Goal: Task Accomplishment & Management: Use online tool/utility

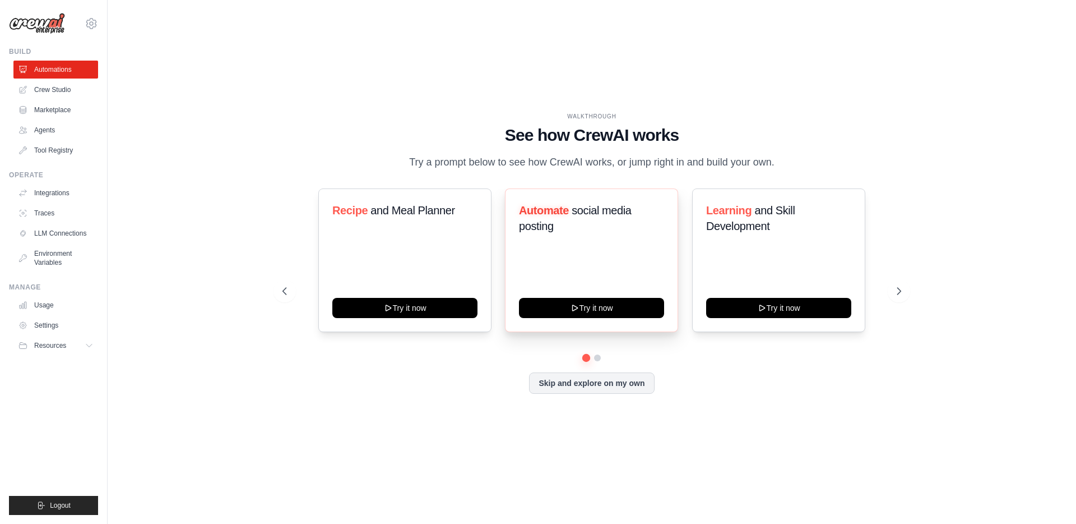
click at [603, 243] on div "Automate social media posting" at bounding box center [591, 222] width 145 height 40
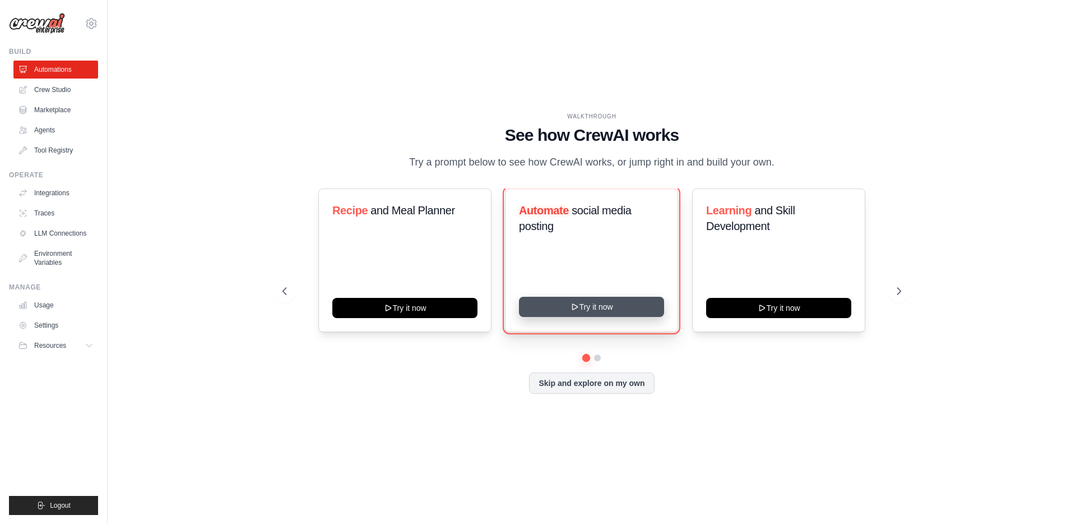
click at [596, 317] on button "Try it now" at bounding box center [591, 307] width 145 height 20
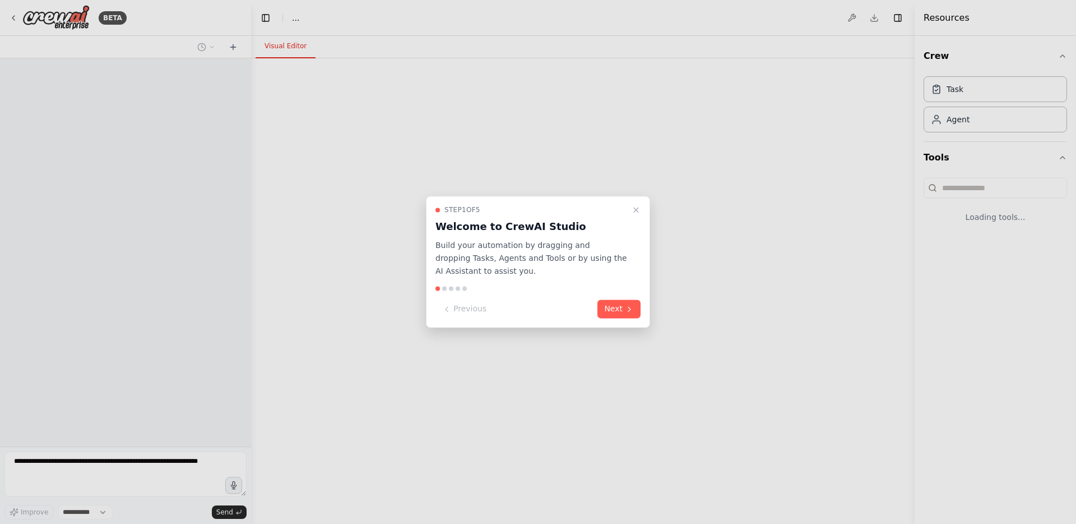
select select "****"
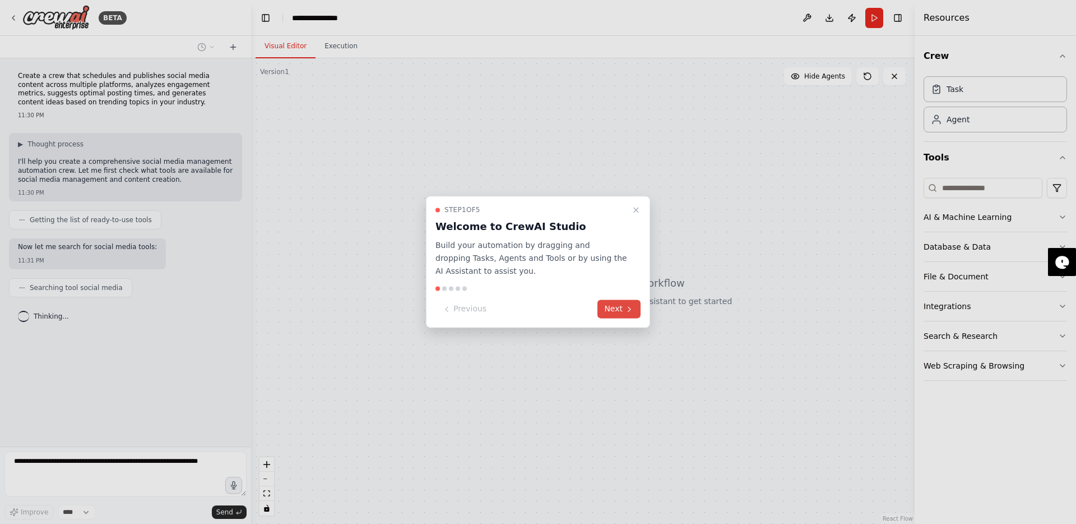
click at [624, 308] on button "Next" at bounding box center [619, 309] width 43 height 19
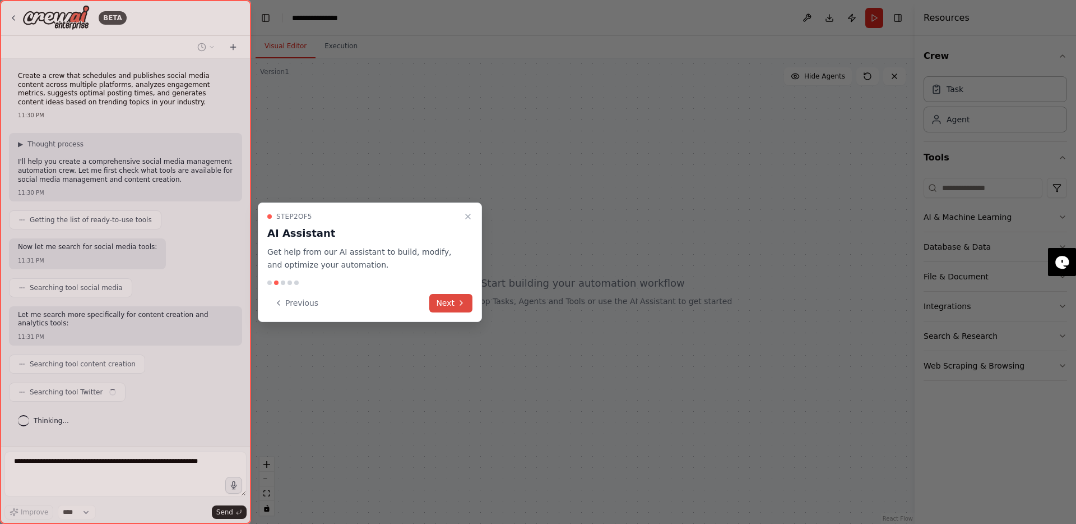
click at [440, 306] on button "Next" at bounding box center [450, 303] width 43 height 19
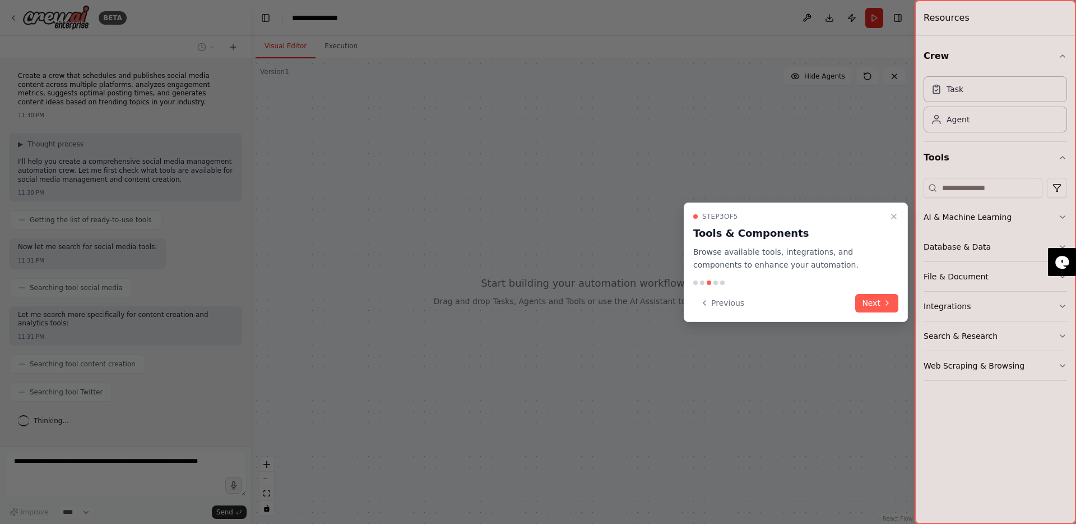
scroll to position [21, 0]
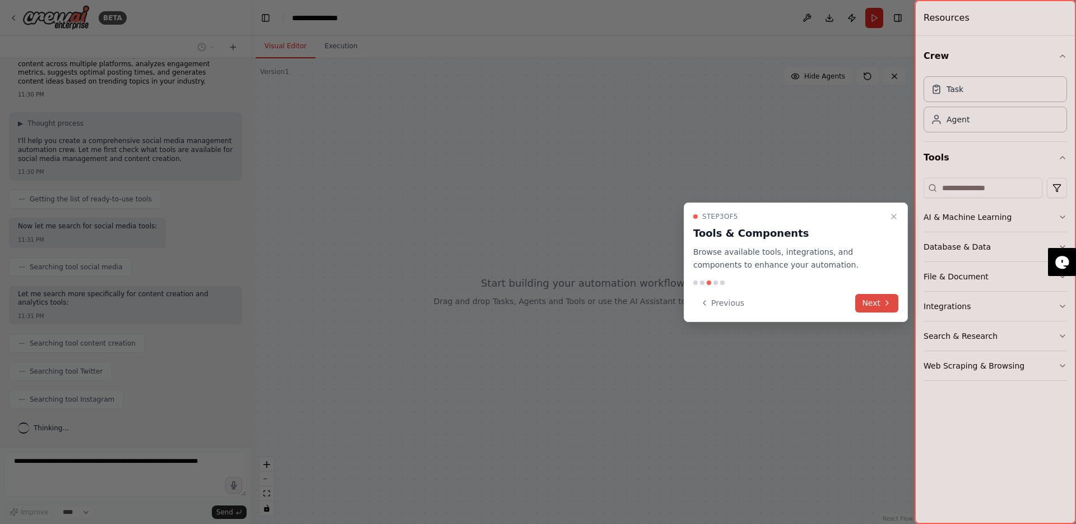
click at [893, 303] on button "Next" at bounding box center [877, 303] width 43 height 19
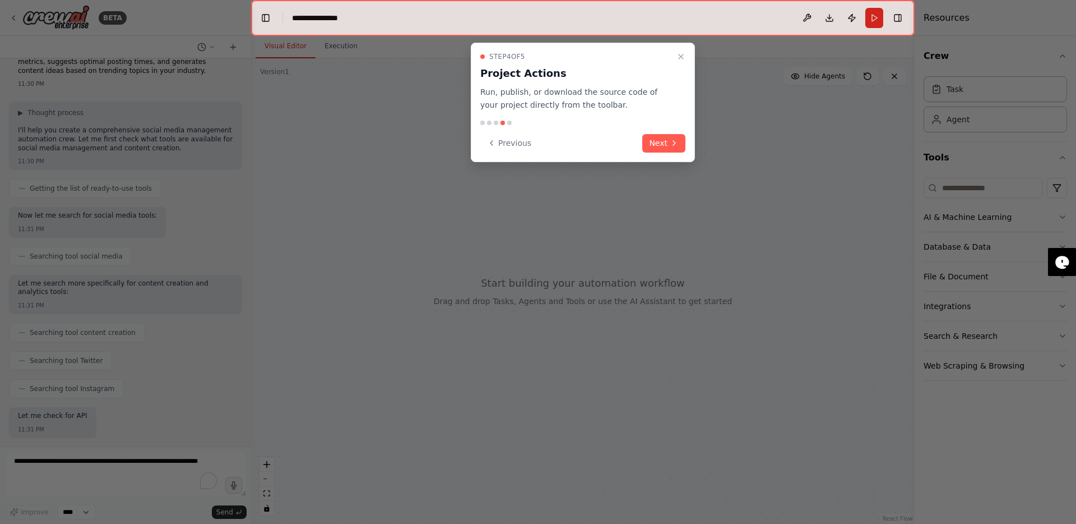
scroll to position [97, 0]
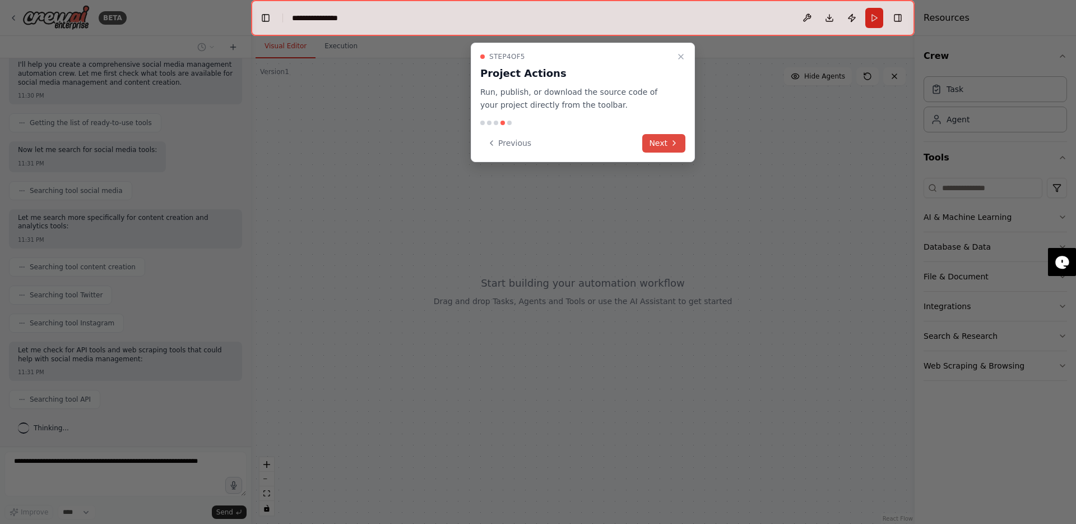
click at [680, 140] on button "Next" at bounding box center [663, 143] width 43 height 19
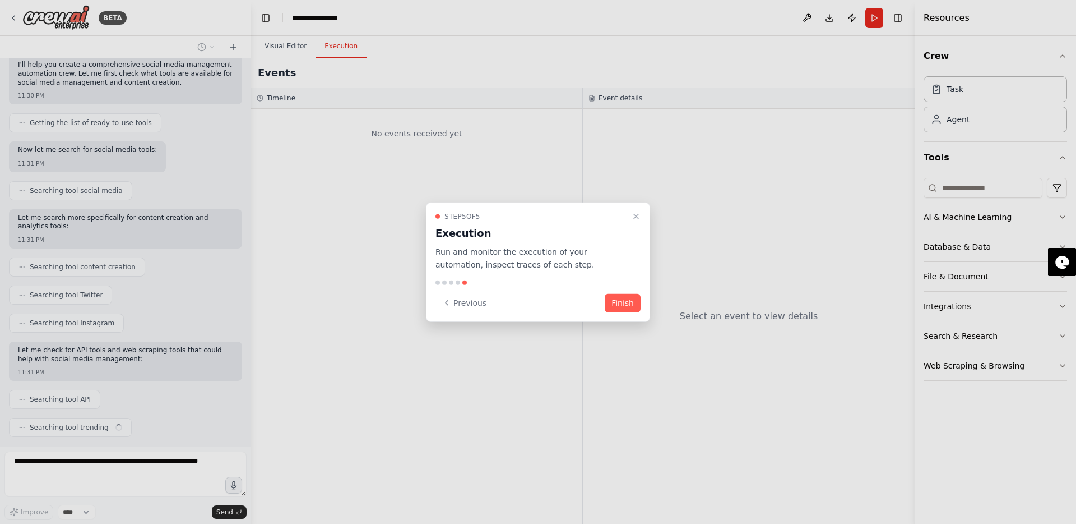
scroll to position [125, 0]
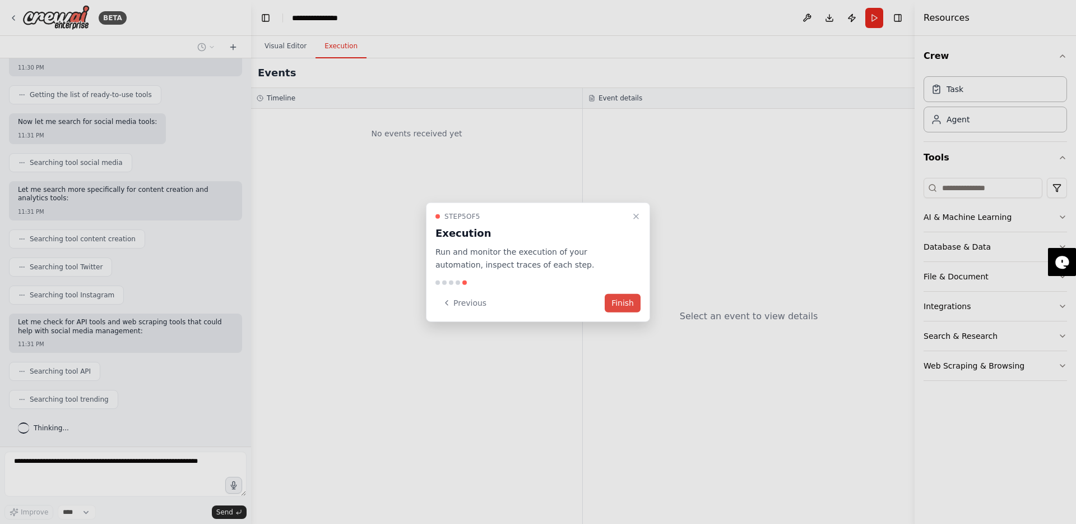
click at [627, 304] on button "Finish" at bounding box center [623, 302] width 36 height 19
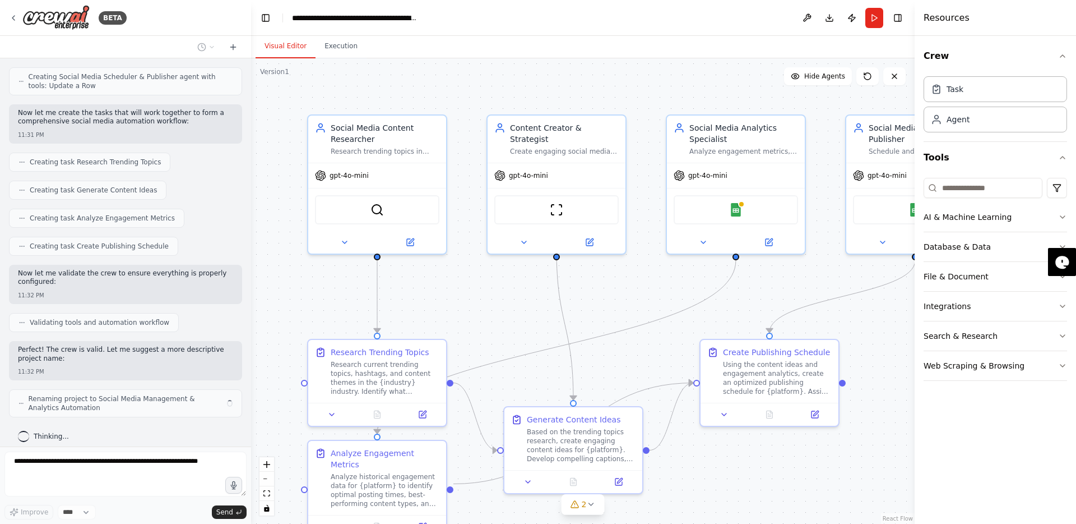
scroll to position [796, 0]
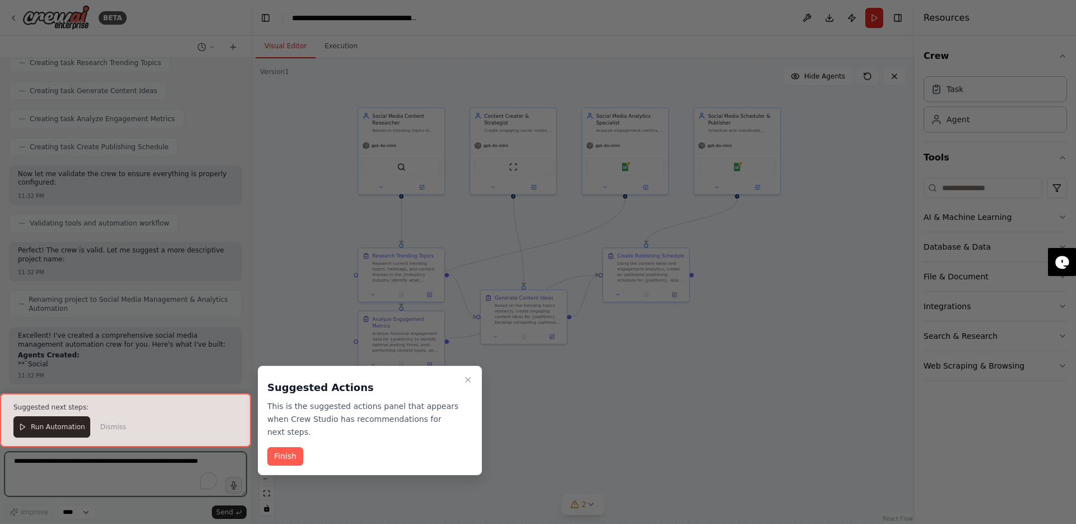
drag, startPoint x: 653, startPoint y: 448, endPoint x: 644, endPoint y: 353, distance: 95.8
click at [644, 353] on div "BETA Create a crew that schedules and publishes social media content across mul…" at bounding box center [538, 262] width 1076 height 524
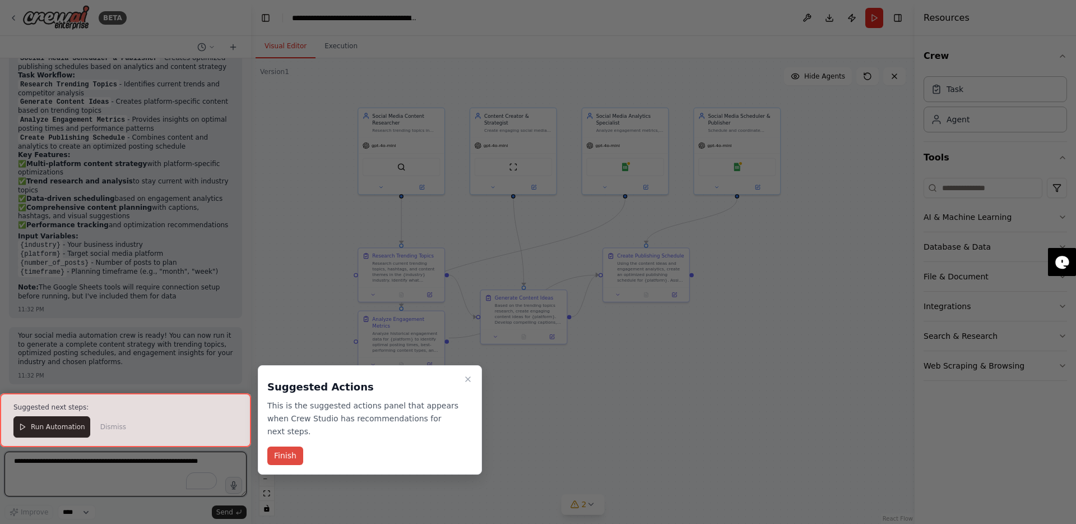
scroll to position [1281, 0]
click at [286, 457] on button "Finish" at bounding box center [285, 455] width 36 height 19
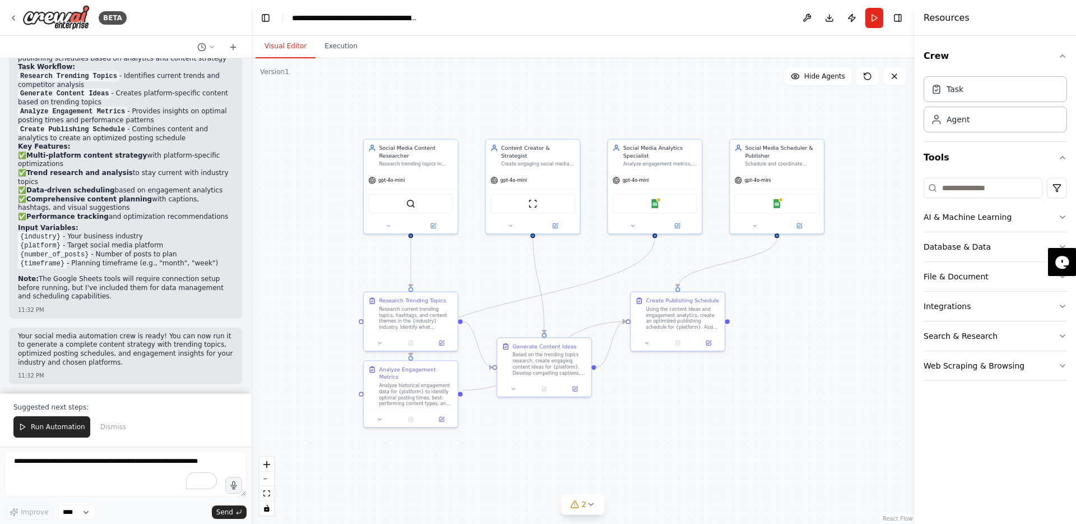
drag, startPoint x: 843, startPoint y: 260, endPoint x: 876, endPoint y: 279, distance: 37.9
click at [876, 279] on div ".deletable-edge-delete-btn { width: 20px; height: 20px; border: 0px solid #ffff…" at bounding box center [583, 290] width 664 height 465
click at [662, 194] on div "Google Sheets" at bounding box center [655, 202] width 85 height 20
click at [679, 225] on icon at bounding box center [677, 224] width 4 height 4
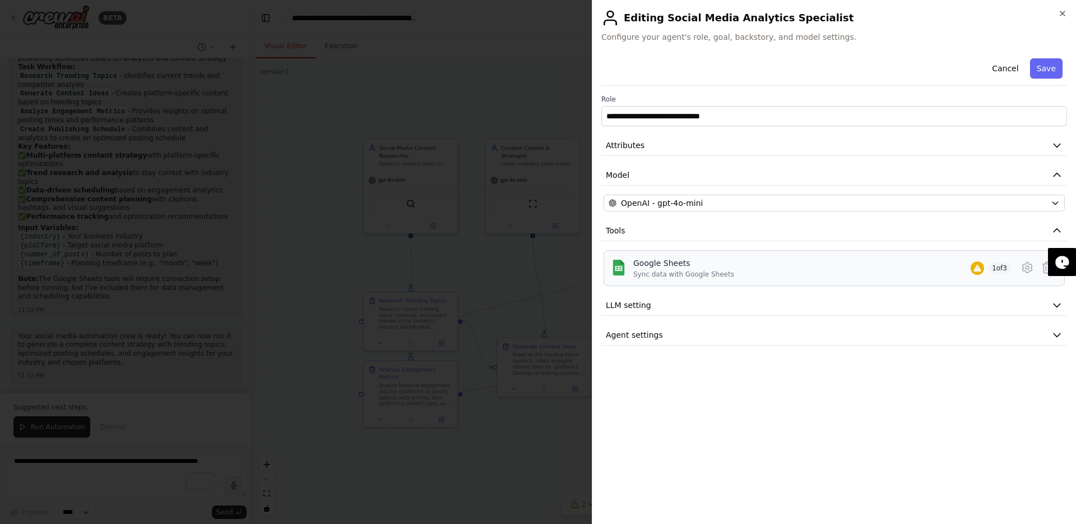
click at [698, 266] on div "Google Sheets" at bounding box center [683, 262] width 101 height 11
click at [1028, 271] on icon at bounding box center [1027, 267] width 13 height 13
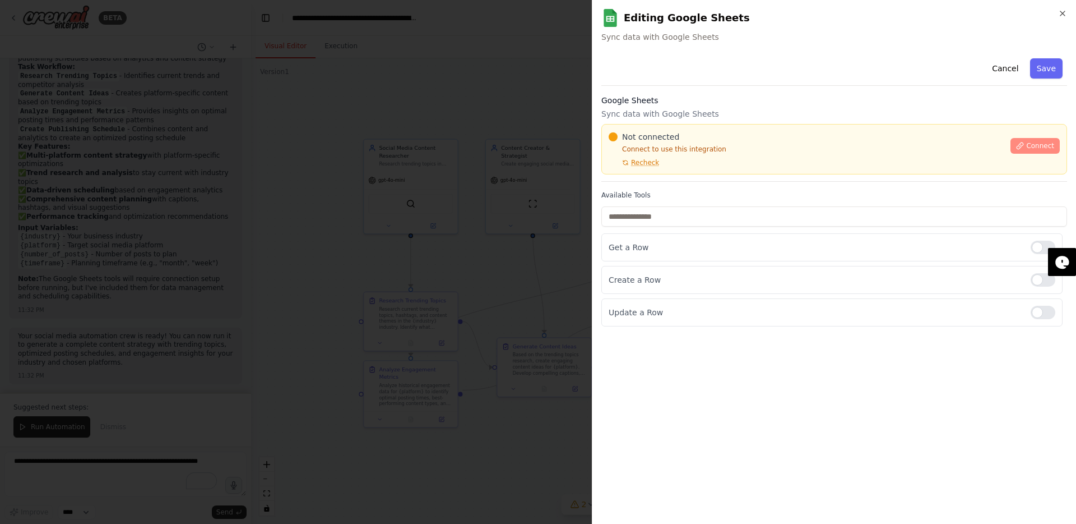
click at [1035, 145] on span "Connect" at bounding box center [1040, 145] width 28 height 9
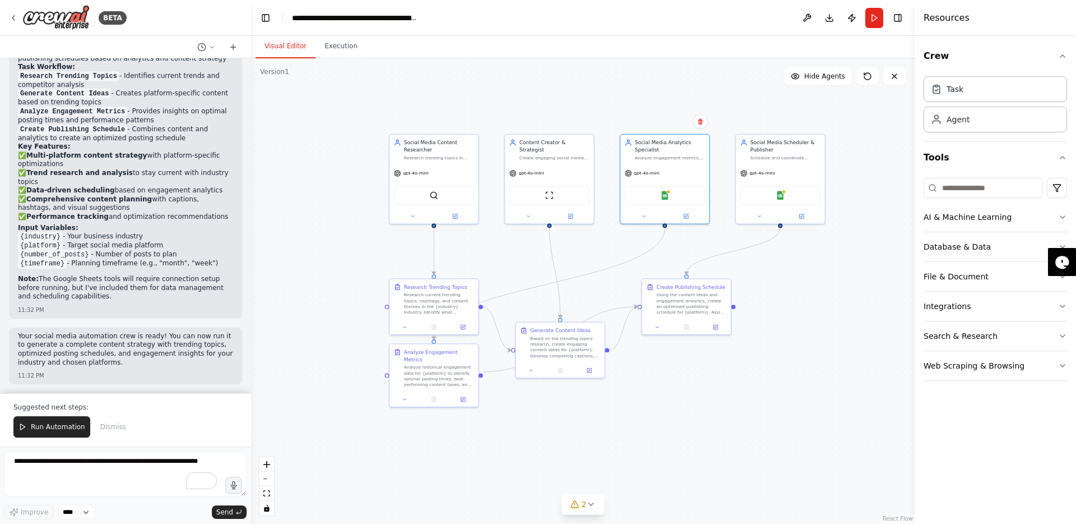
drag, startPoint x: 745, startPoint y: 348, endPoint x: 757, endPoint y: 339, distance: 15.6
click at [757, 339] on div ".deletable-edge-delete-btn { width: 20px; height: 20px; border: 0px solid #ffff…" at bounding box center [583, 290] width 664 height 465
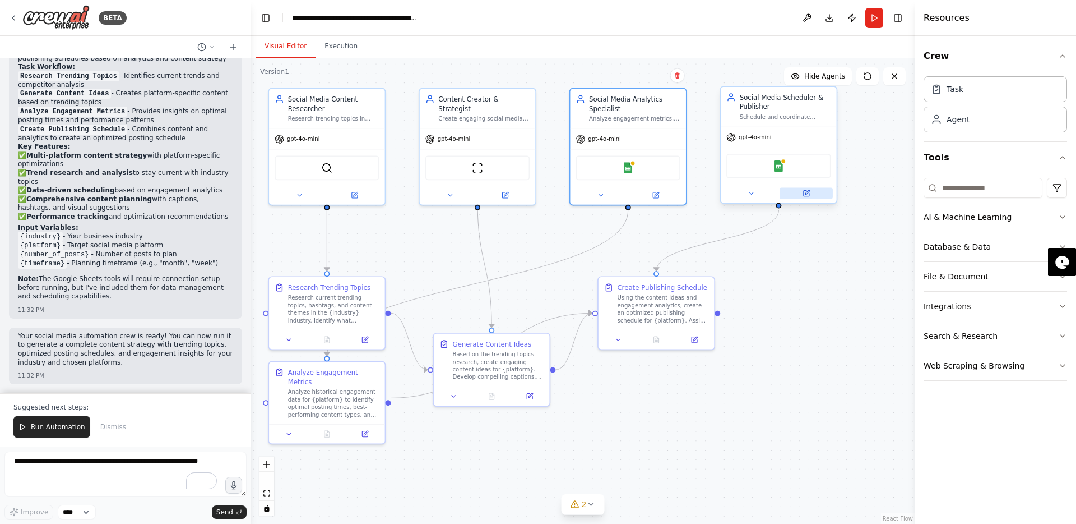
click at [807, 189] on icon at bounding box center [806, 192] width 7 height 7
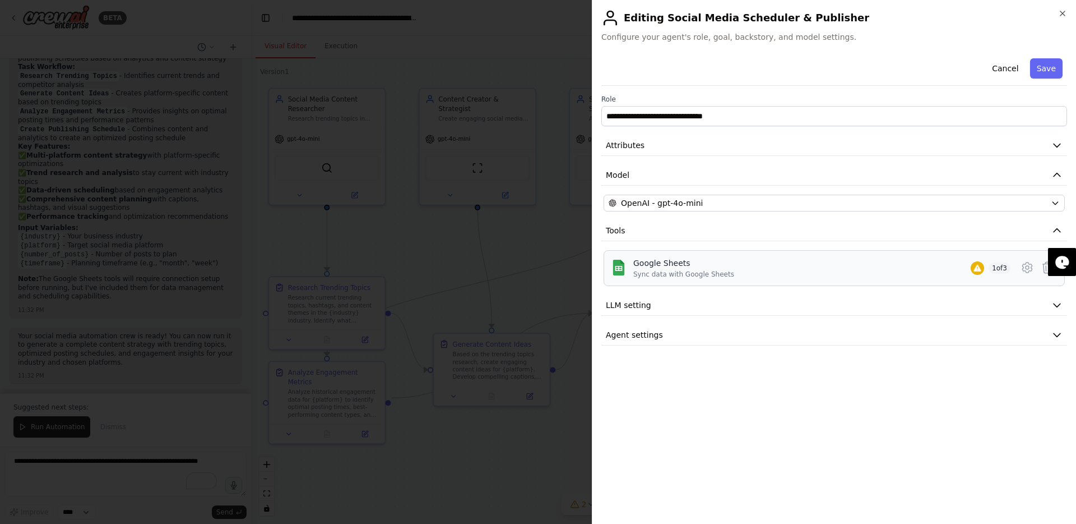
click at [747, 278] on div "Google Sheets Sync data with Google Sheets 1 of 3" at bounding box center [821, 267] width 377 height 21
click at [1031, 265] on icon at bounding box center [1027, 267] width 13 height 13
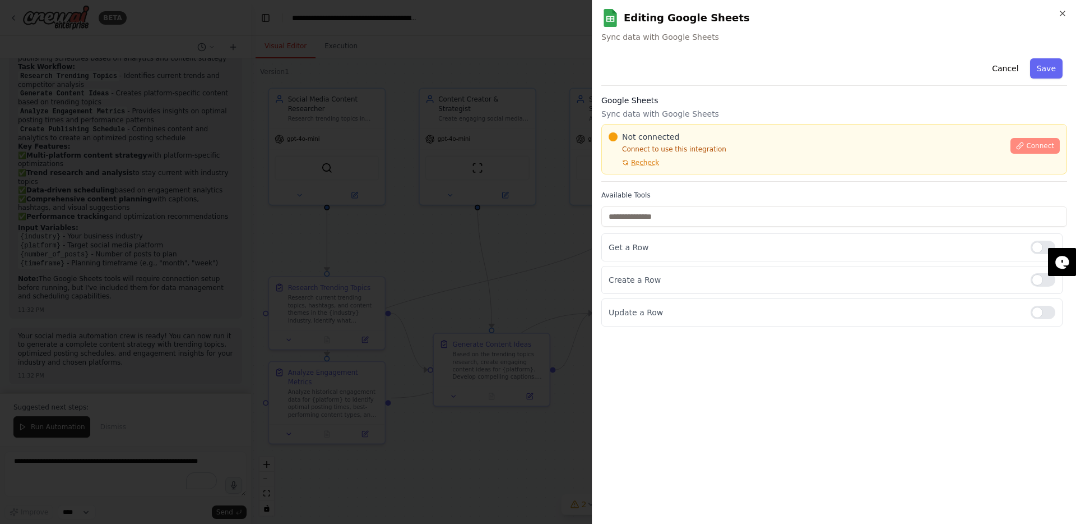
click at [1026, 149] on button "Connect" at bounding box center [1035, 146] width 49 height 16
click at [649, 172] on div "Not connected Connect to use this integration Recheck Connect" at bounding box center [835, 149] width 466 height 50
click at [475, 198] on div at bounding box center [538, 262] width 1076 height 524
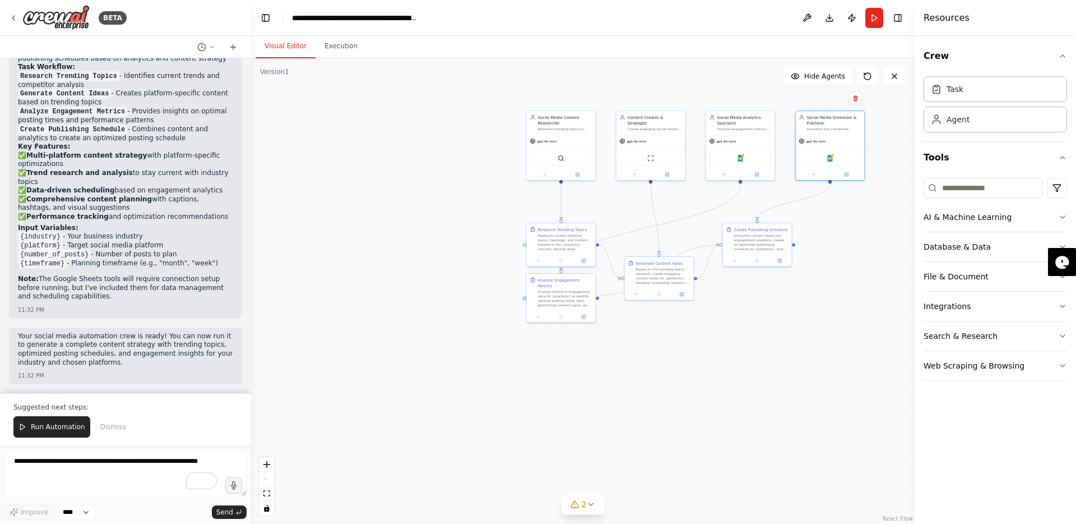
drag, startPoint x: 839, startPoint y: 441, endPoint x: 918, endPoint y: 386, distance: 96.7
click at [918, 386] on div "BETA Create a crew that schedules and publishes social media content across mul…" at bounding box center [538, 262] width 1076 height 524
click at [34, 471] on textarea "To enrich screen reader interactions, please activate Accessibility in Grammarl…" at bounding box center [125, 473] width 242 height 45
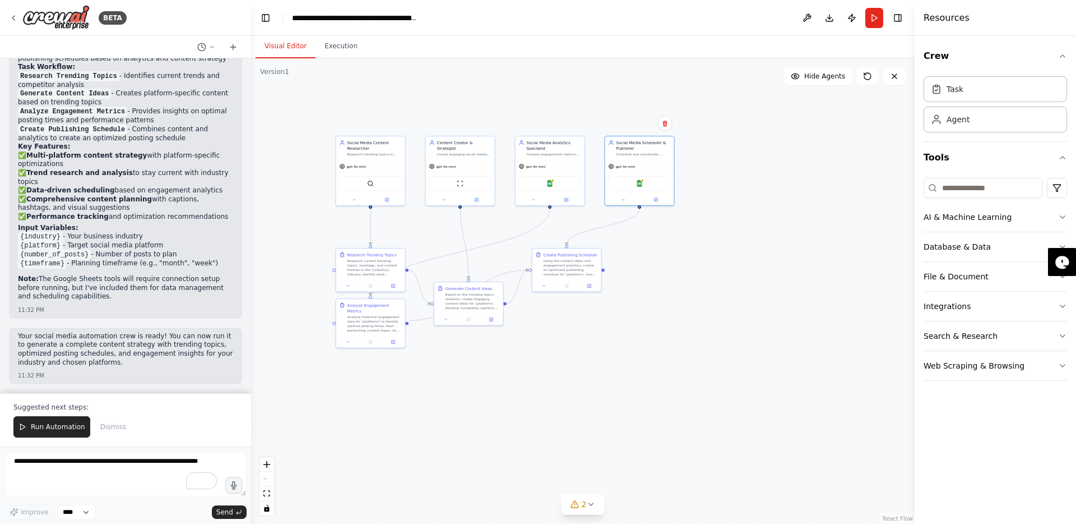
drag, startPoint x: 656, startPoint y: 175, endPoint x: 466, endPoint y: 200, distance: 192.3
click at [466, 200] on div ".deletable-edge-delete-btn { width: 20px; height: 20px; border: 0px solid #ffff…" at bounding box center [583, 290] width 664 height 465
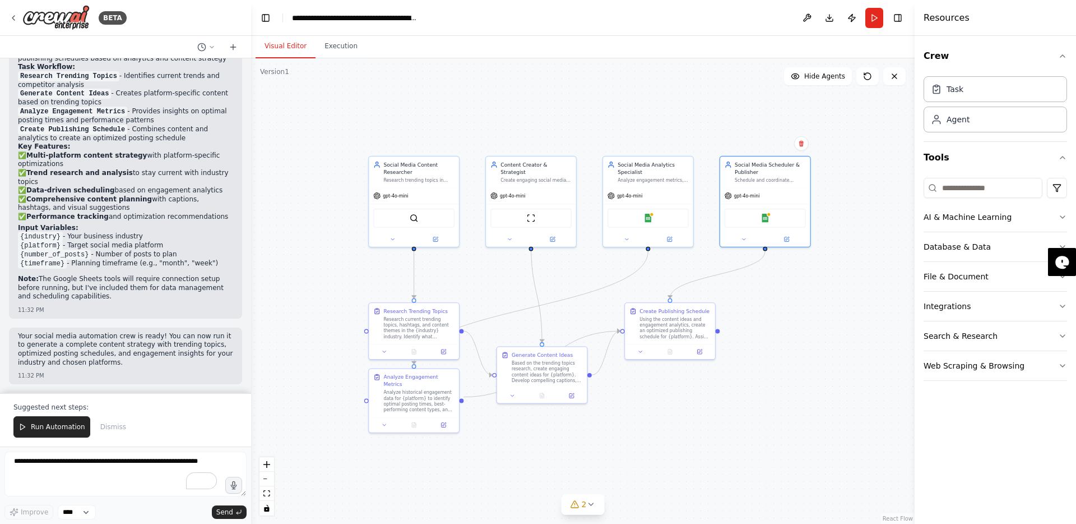
drag, startPoint x: 619, startPoint y: 323, endPoint x: 808, endPoint y: 345, distance: 189.7
click at [808, 345] on div ".deletable-edge-delete-btn { width: 20px; height: 20px; border: 0px solid #ffff…" at bounding box center [583, 290] width 664 height 465
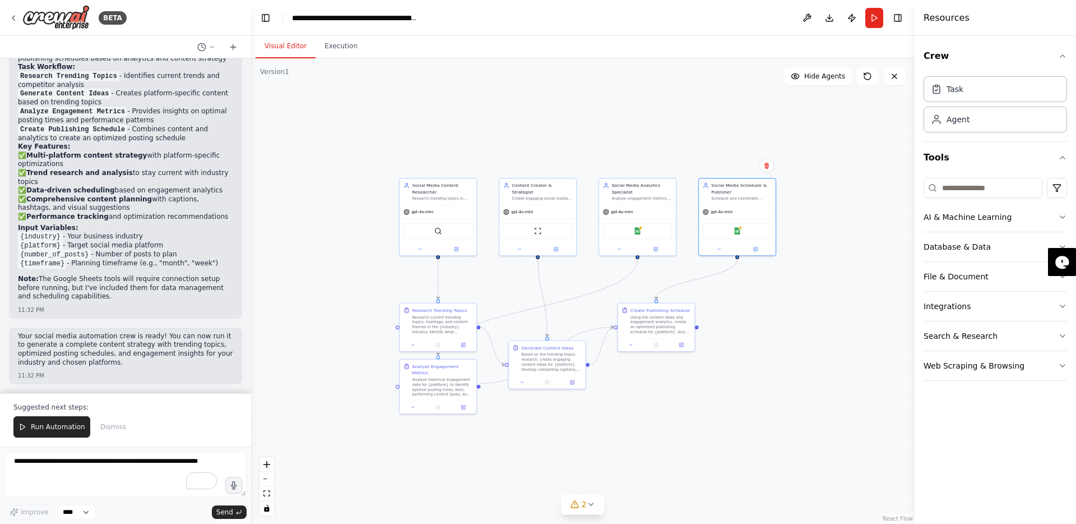
drag, startPoint x: 706, startPoint y: 430, endPoint x: 683, endPoint y: 418, distance: 26.3
click at [696, 419] on div ".deletable-edge-delete-btn { width: 20px; height: 20px; border: 0px solid #ffff…" at bounding box center [583, 290] width 664 height 465
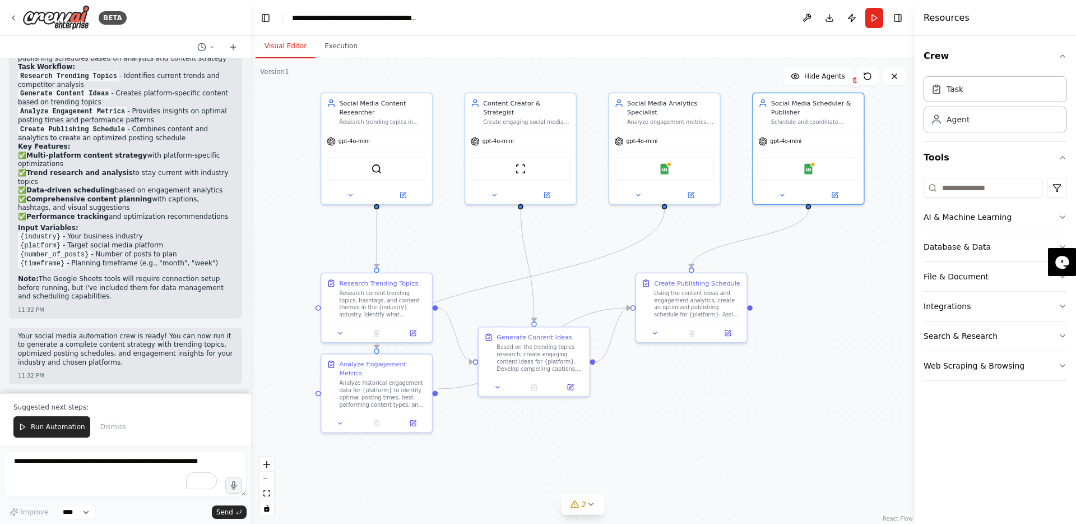
drag, startPoint x: 642, startPoint y: 410, endPoint x: 697, endPoint y: 409, distance: 55.5
click at [697, 409] on div ".deletable-edge-delete-btn { width: 20px; height: 20px; border: 0px solid #ffff…" at bounding box center [583, 290] width 664 height 465
drag, startPoint x: 729, startPoint y: 302, endPoint x: 738, endPoint y: 350, distance: 48.9
click at [738, 350] on div "Using the content ideas and engagement analytics, create an optimized publishin…" at bounding box center [706, 346] width 87 height 29
drag, startPoint x: 691, startPoint y: 280, endPoint x: 679, endPoint y: 281, distance: 11.3
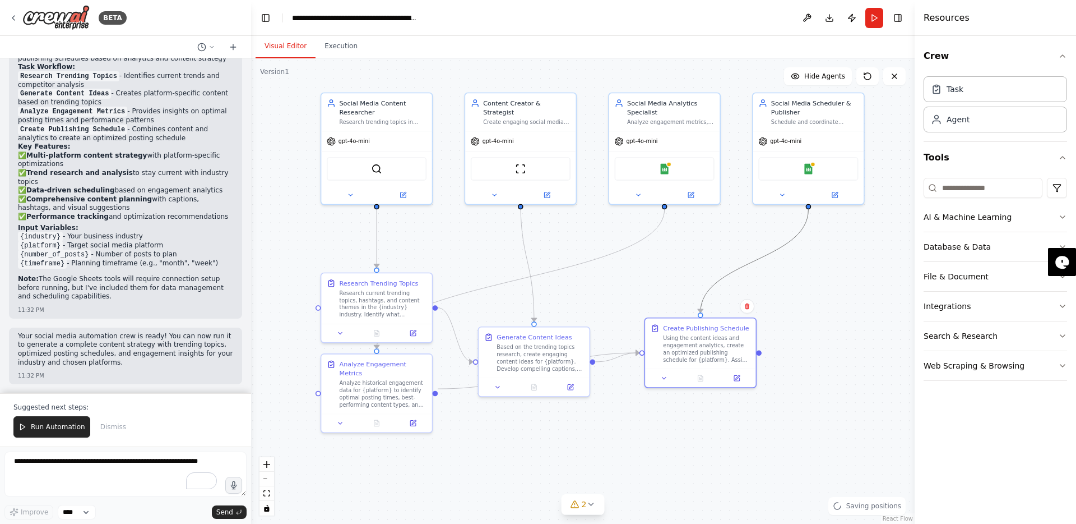
click at [679, 281] on div ".deletable-edge-delete-btn { width: 20px; height: 20px; border: 0px solid #ffff…" at bounding box center [583, 290] width 664 height 465
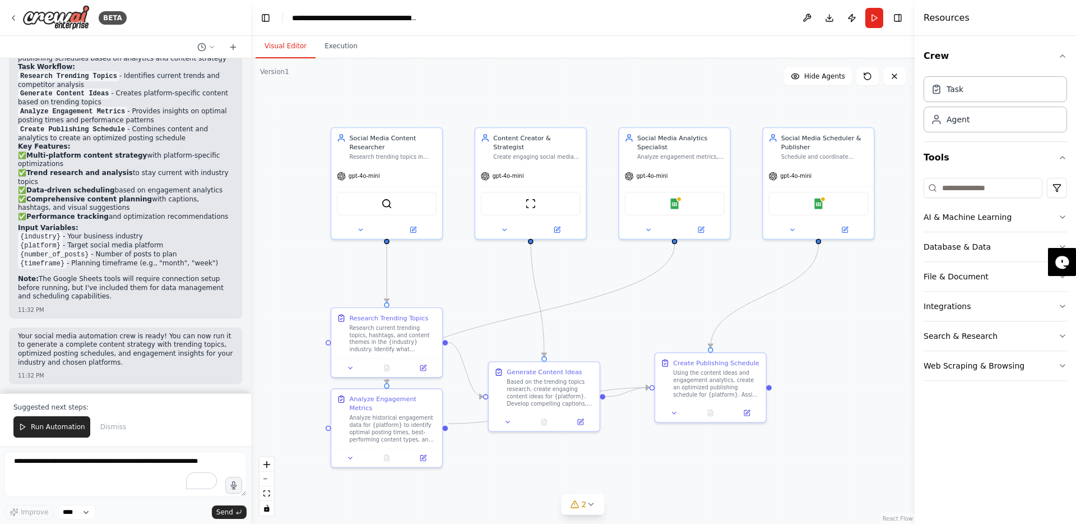
drag, startPoint x: 677, startPoint y: 261, endPoint x: 686, endPoint y: 290, distance: 30.0
click at [686, 290] on div ".deletable-edge-delete-btn { width: 20px; height: 20px; border: 0px solid #ffff…" at bounding box center [583, 290] width 664 height 465
click at [590, 504] on icon at bounding box center [591, 504] width 4 height 2
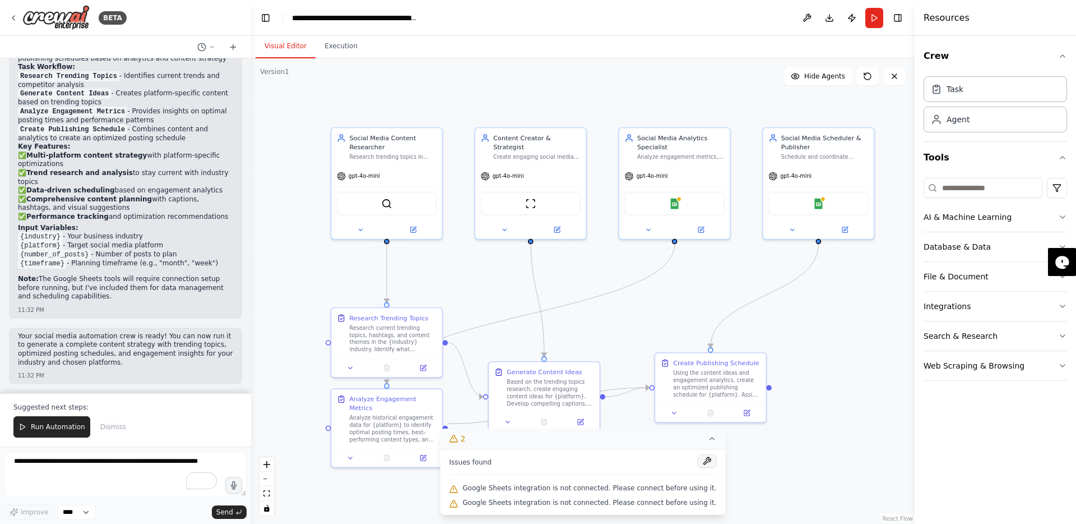
click at [697, 459] on button at bounding box center [706, 460] width 19 height 13
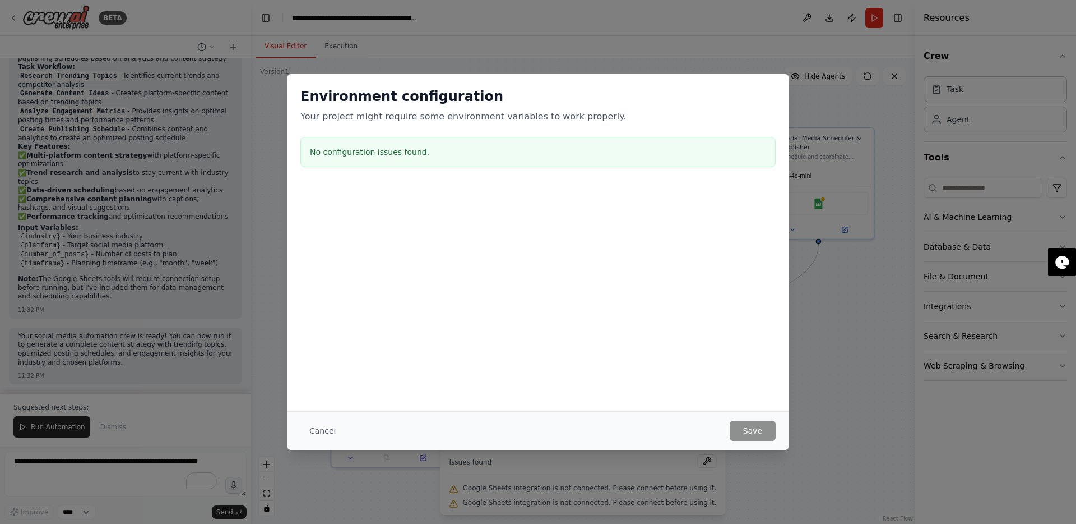
click at [702, 441] on div "Cancel Save" at bounding box center [538, 430] width 502 height 39
click at [345, 149] on h3 "No configuration issues found." at bounding box center [538, 151] width 456 height 11
click at [841, 301] on div "Environment configuration Your project might require some environment variables…" at bounding box center [538, 262] width 1076 height 524
click at [588, 29] on div "Environment configuration Your project might require some environment variables…" at bounding box center [538, 262] width 1076 height 524
click at [887, 21] on div "Environment configuration Your project might require some environment variables…" at bounding box center [538, 262] width 1076 height 524
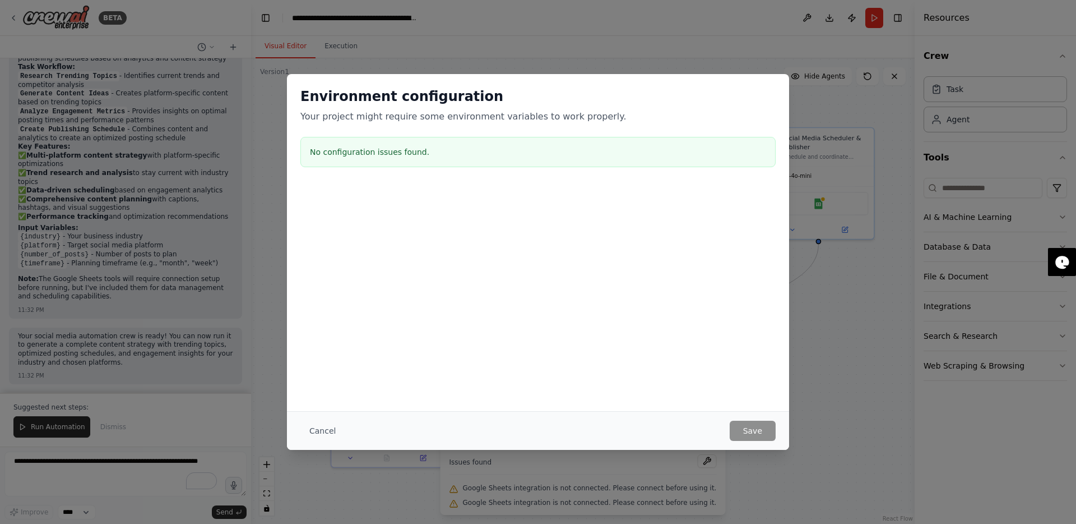
click at [875, 18] on div "Environment configuration Your project might require some environment variables…" at bounding box center [538, 262] width 1076 height 524
click at [320, 426] on button "Cancel" at bounding box center [322, 430] width 44 height 20
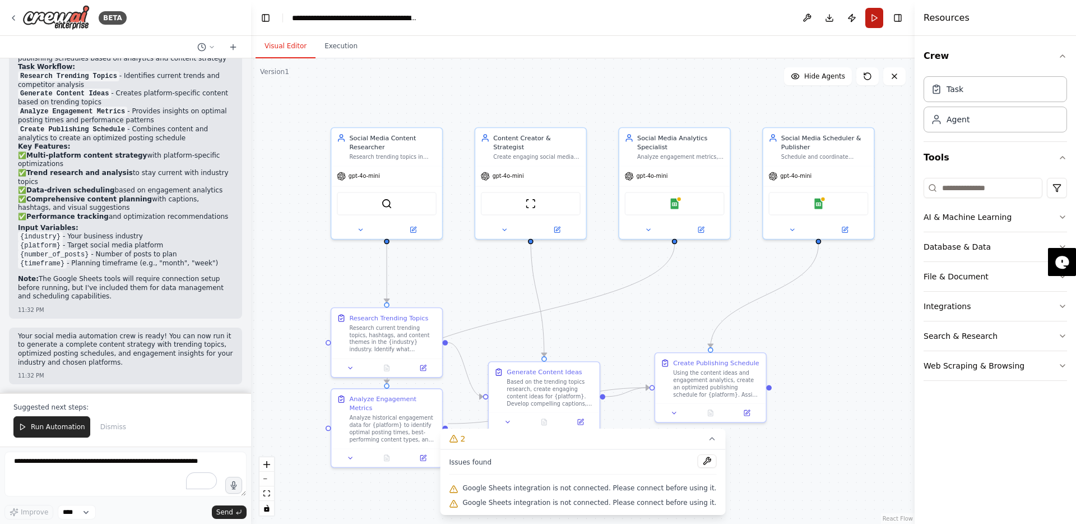
click at [871, 20] on button "Run" at bounding box center [875, 18] width 18 height 20
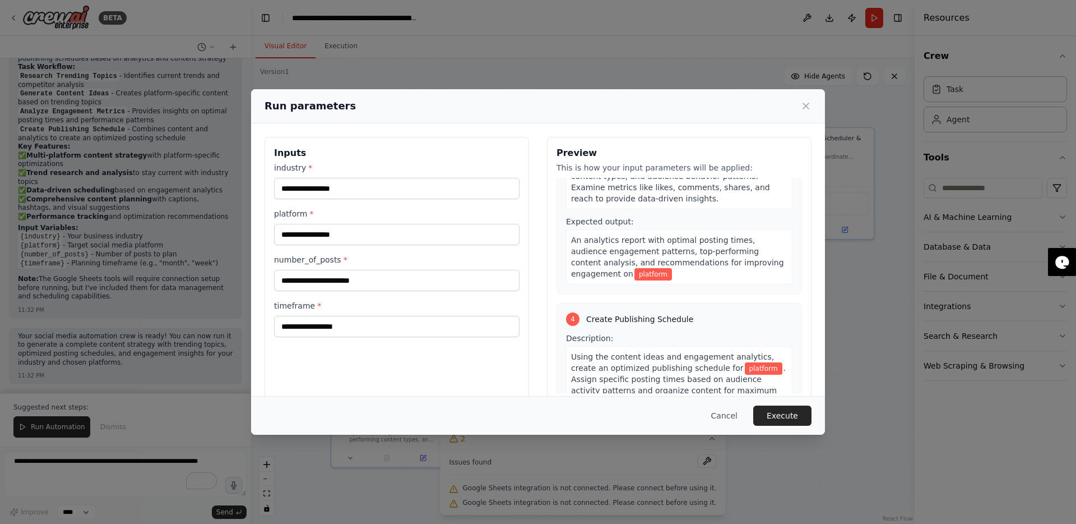
scroll to position [501, 0]
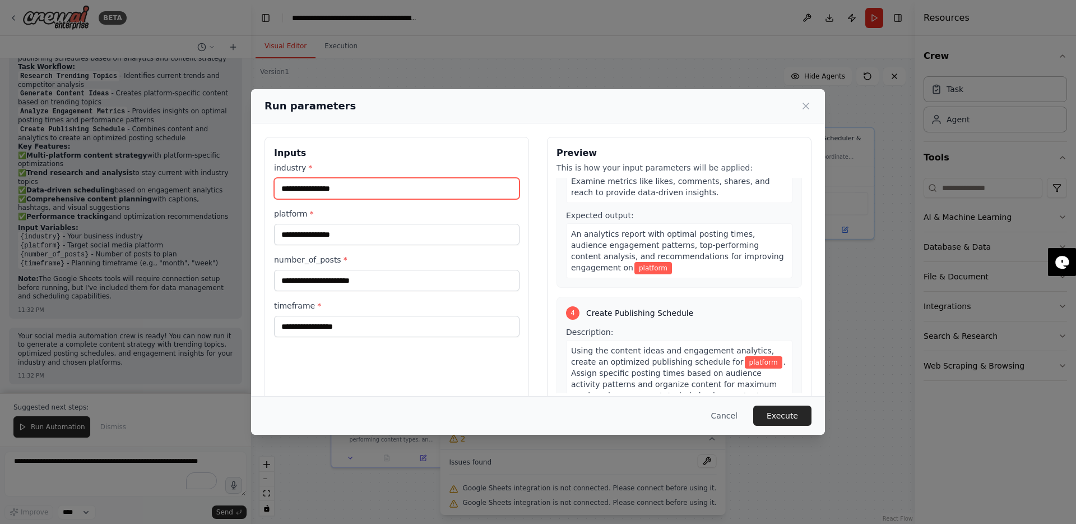
click at [332, 190] on input "industry *" at bounding box center [397, 188] width 246 height 21
drag, startPoint x: 347, startPoint y: 189, endPoint x: 263, endPoint y: 182, distance: 83.9
click at [263, 182] on div "Inputs industry * platform * number_of_posts * timeframe * Preview This is how …" at bounding box center [538, 269] width 574 height 293
click at [295, 190] on input "industry *" at bounding box center [397, 188] width 246 height 21
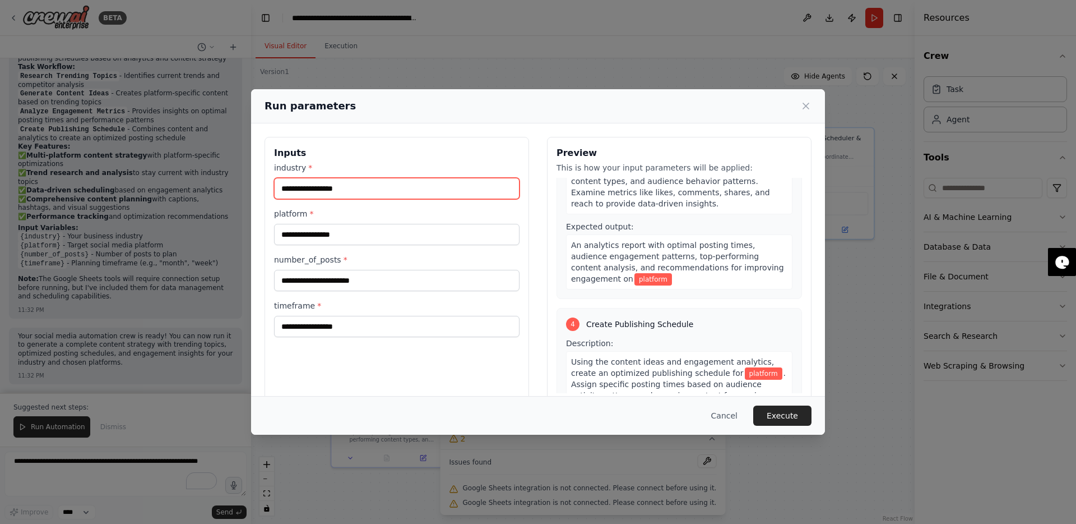
scroll to position [512, 0]
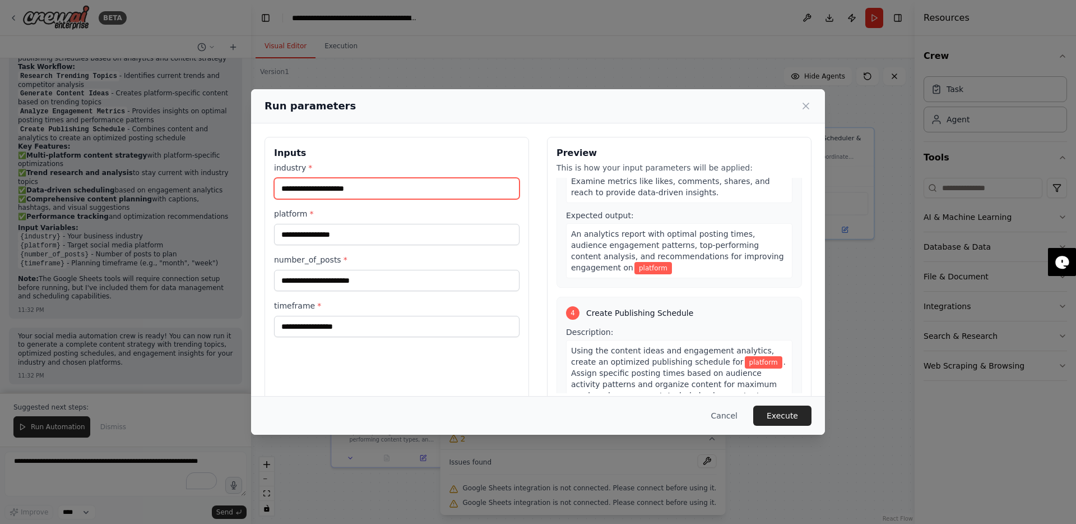
type input "**********"
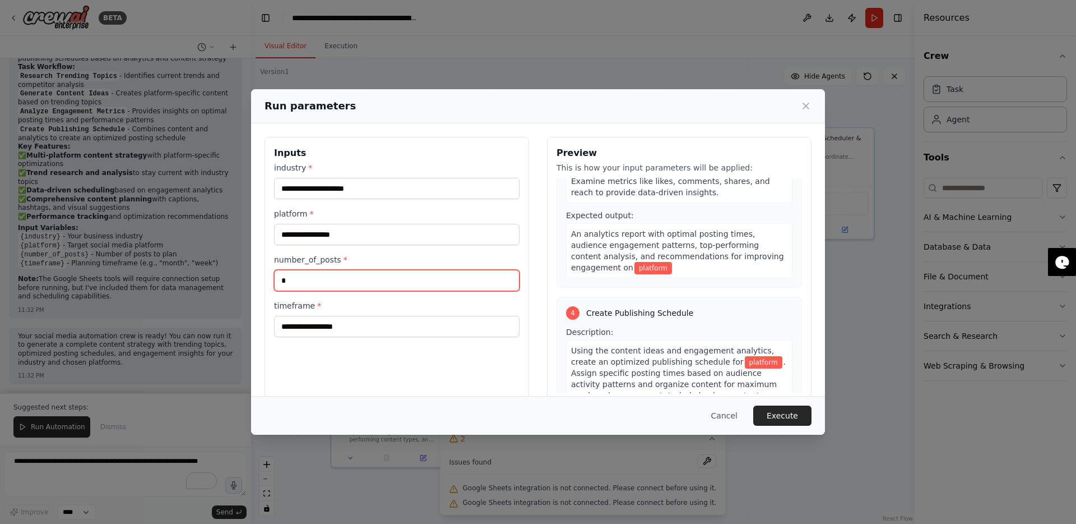
scroll to position [501, 0]
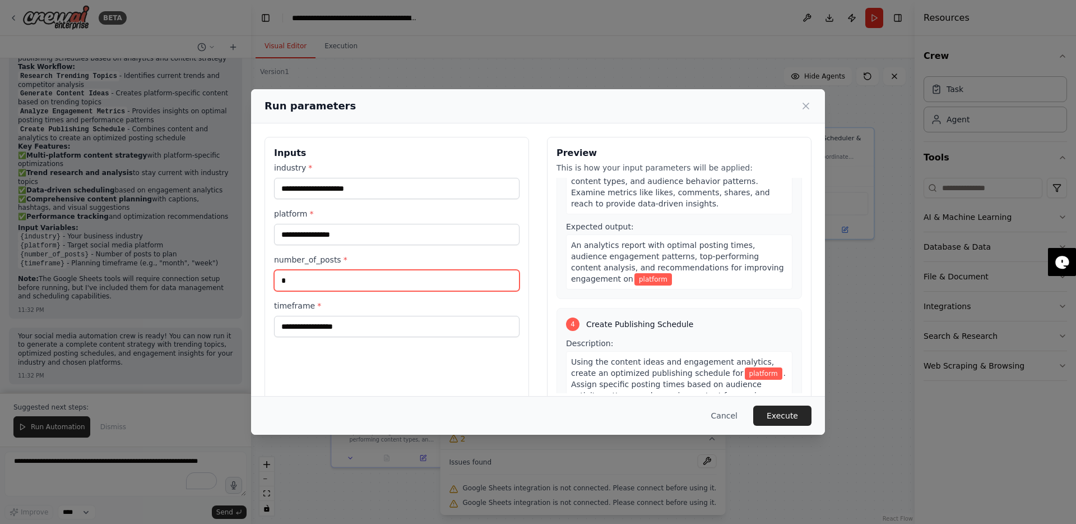
type input "*"
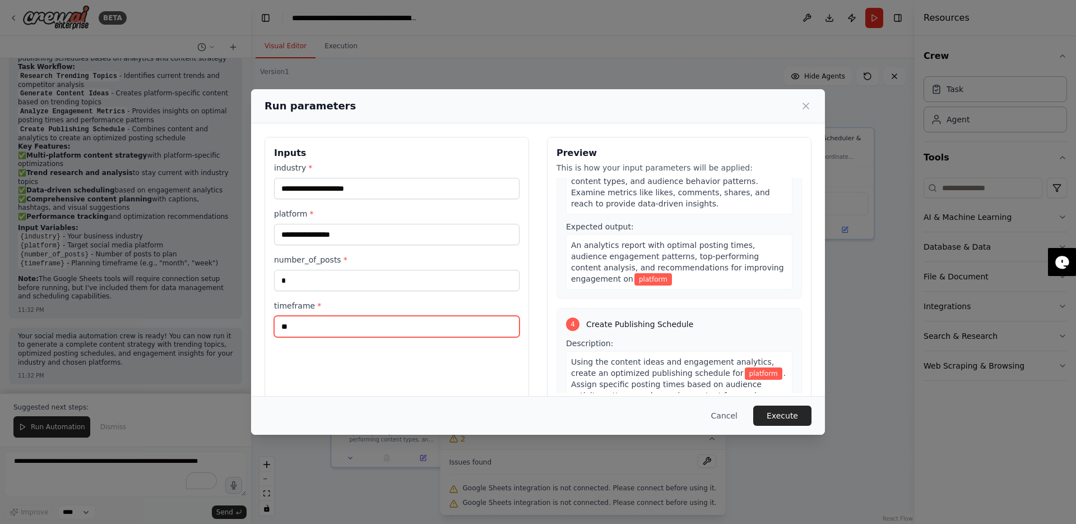
type input "**"
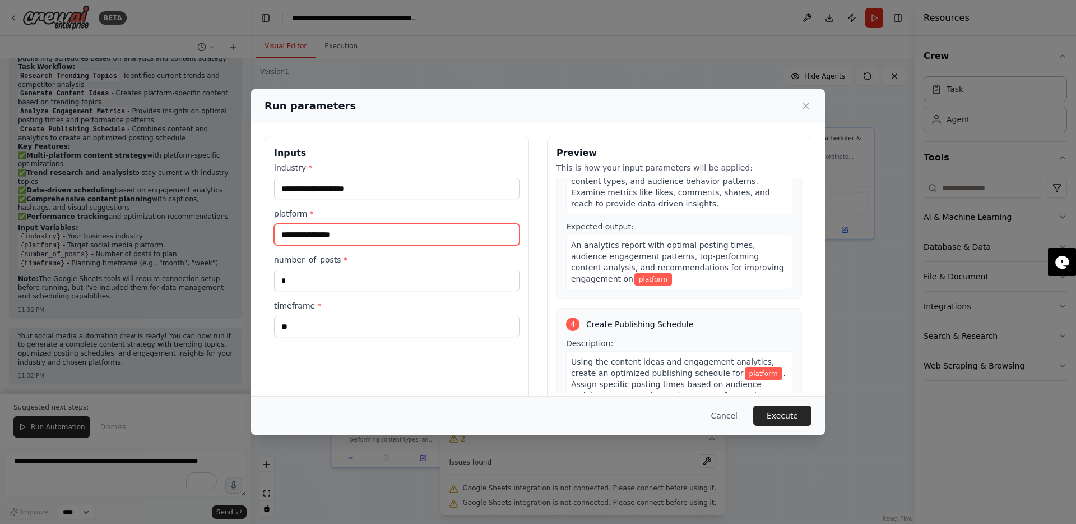
click at [321, 241] on input "platform *" at bounding box center [397, 234] width 246 height 21
type input "********"
click at [783, 414] on button "Execute" at bounding box center [782, 415] width 58 height 20
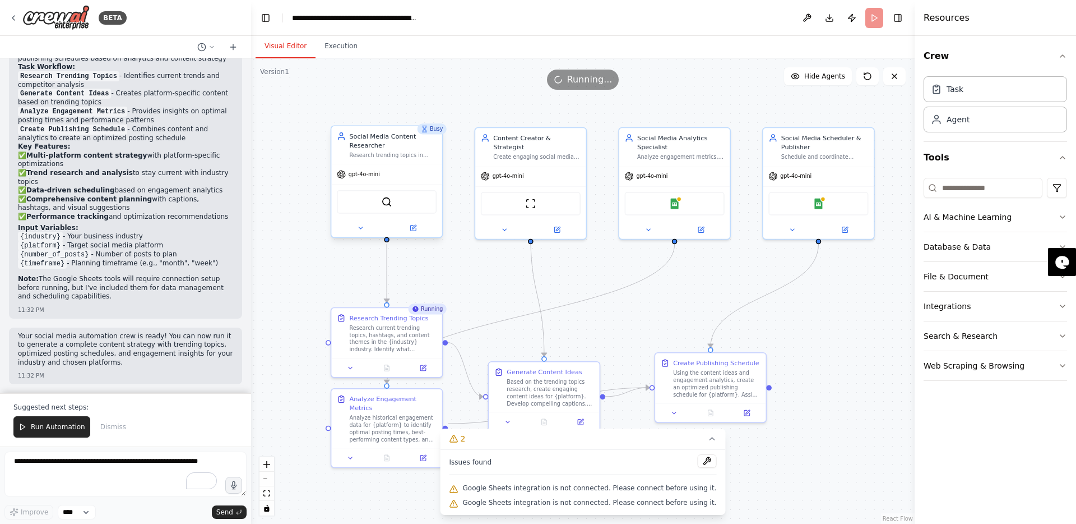
click at [409, 198] on div "SerperDevTool" at bounding box center [387, 202] width 100 height 24
click at [411, 171] on div "gpt-4o-mini" at bounding box center [386, 174] width 110 height 20
click at [403, 343] on div "Research current trending topics, hashtags, and content themes in the {industry…" at bounding box center [392, 336] width 87 height 29
click at [390, 369] on button at bounding box center [387, 365] width 38 height 11
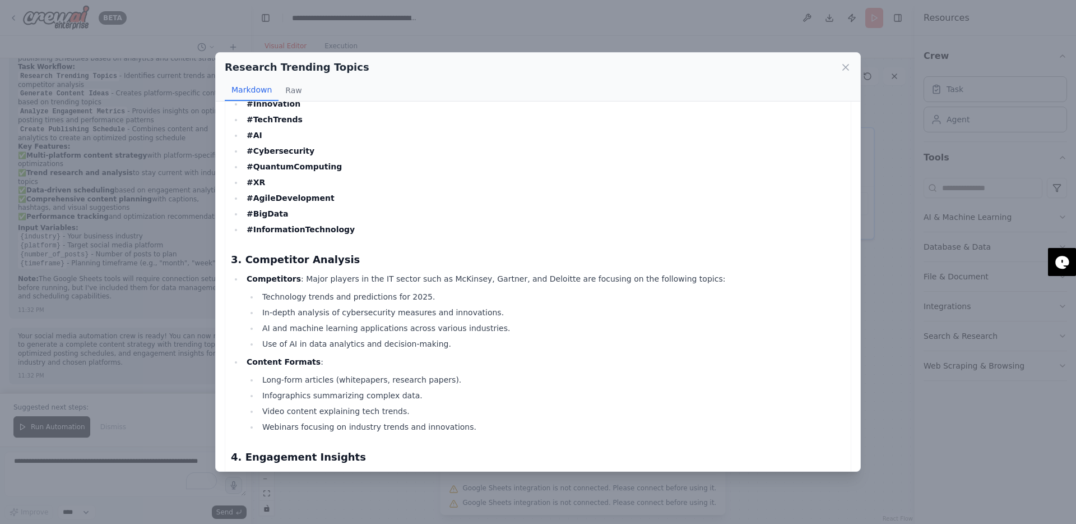
scroll to position [426, 0]
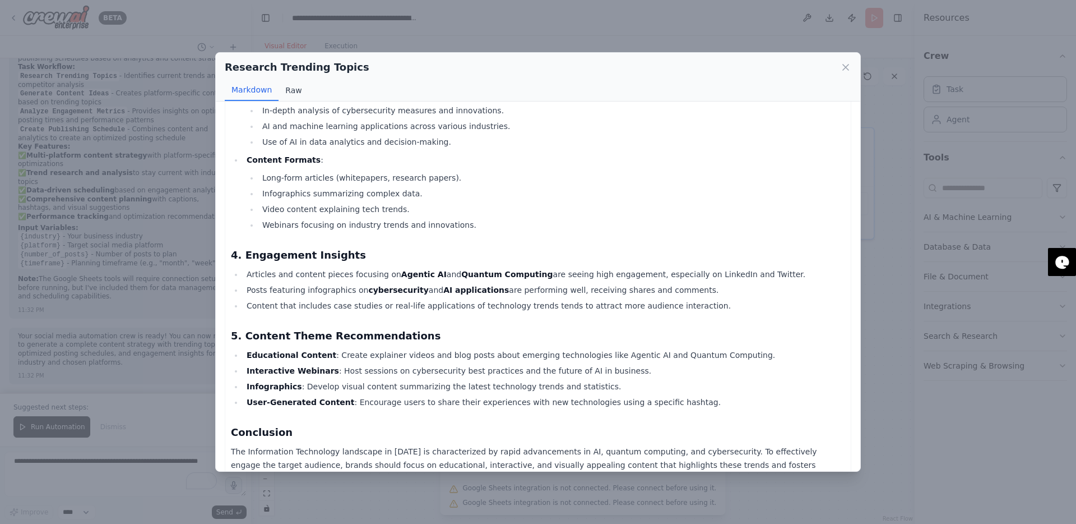
click at [283, 93] on button "Raw" at bounding box center [294, 90] width 30 height 21
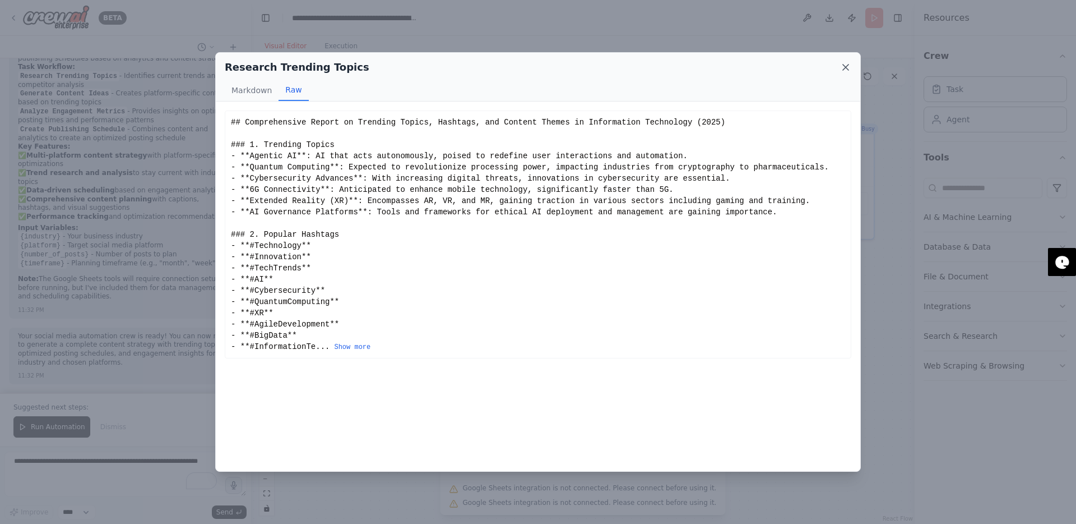
click at [844, 68] on icon at bounding box center [845, 67] width 11 height 11
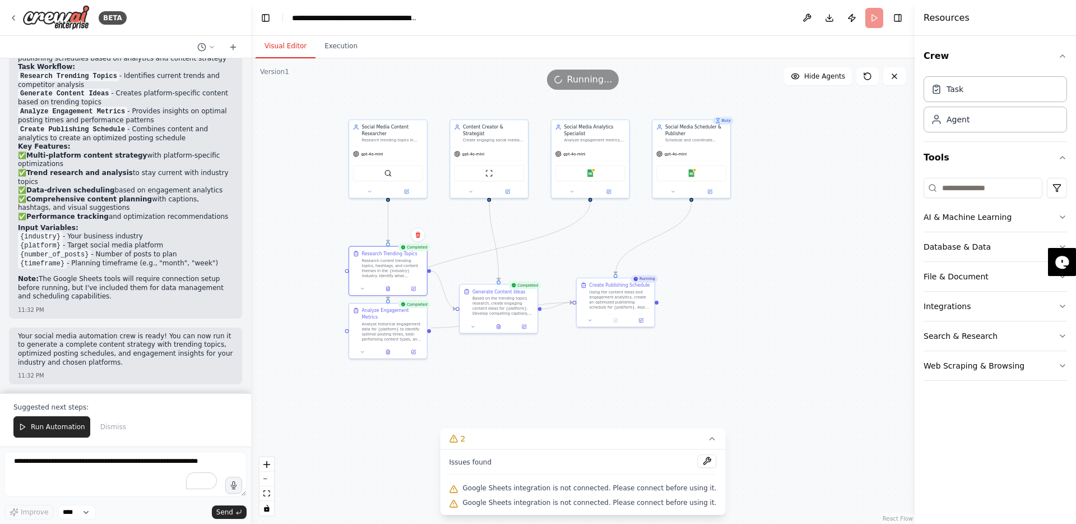
drag, startPoint x: 482, startPoint y: 340, endPoint x: 482, endPoint y: 244, distance: 95.9
click at [482, 244] on div ".deletable-edge-delete-btn { width: 20px; height: 20px; border: 0px solid #ffff…" at bounding box center [583, 290] width 664 height 465
click at [386, 329] on div "Analyze historical engagement data for {platform} to identify optimal posting t…" at bounding box center [392, 330] width 61 height 20
click at [392, 320] on div "Analyze historical engagement data for {platform} to identify optimal posting t…" at bounding box center [392, 330] width 61 height 20
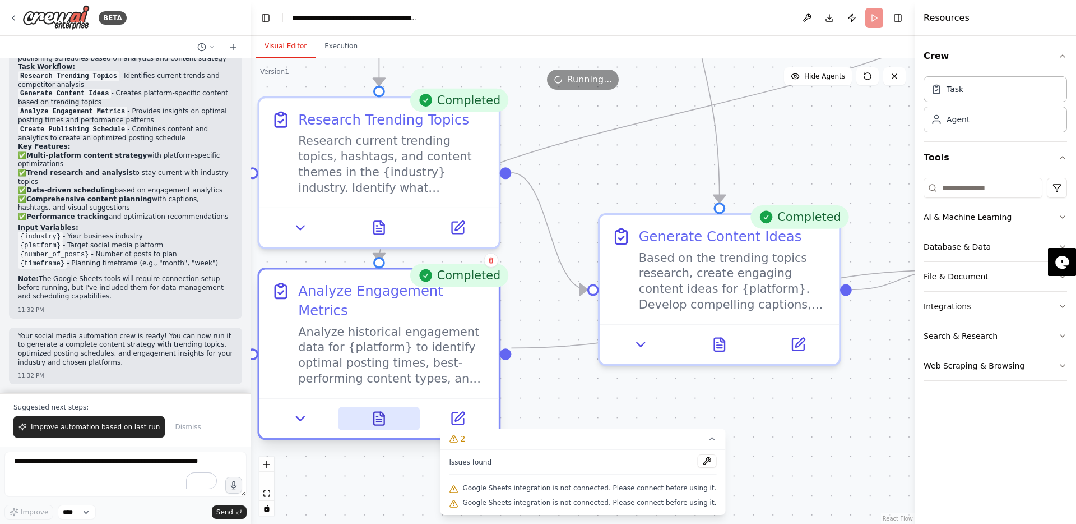
click at [380, 410] on icon at bounding box center [380, 418] width 16 height 16
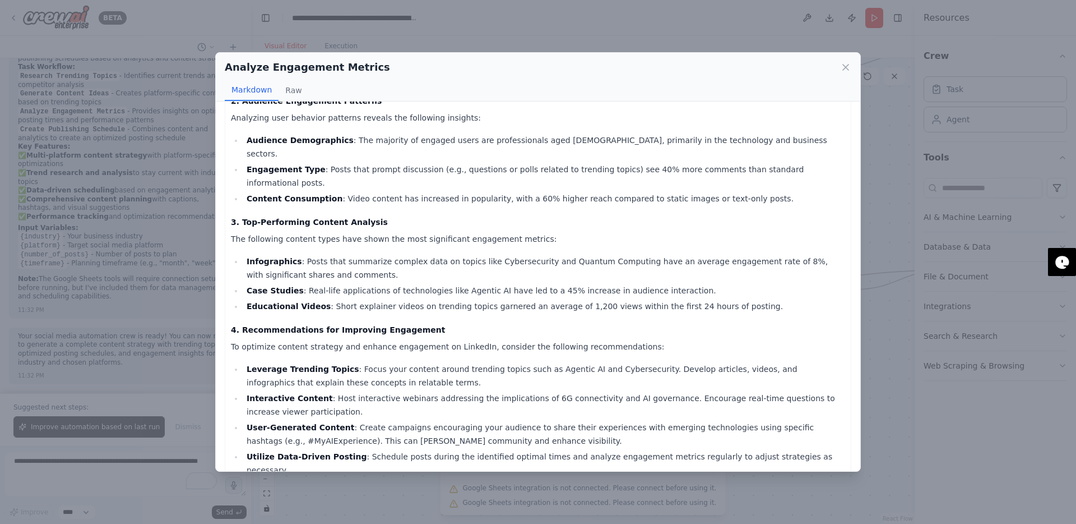
scroll to position [257, 0]
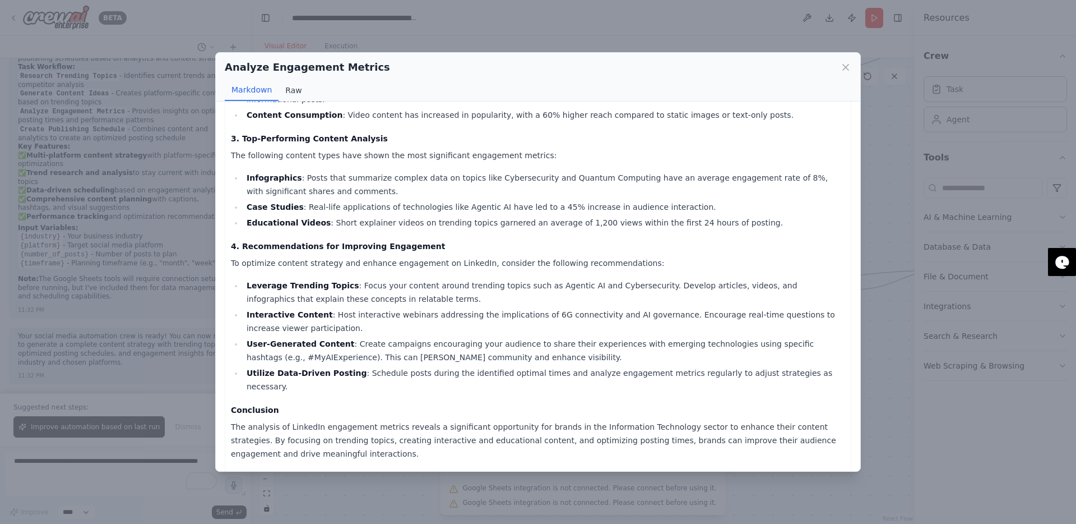
click at [289, 94] on button "Raw" at bounding box center [294, 90] width 30 height 21
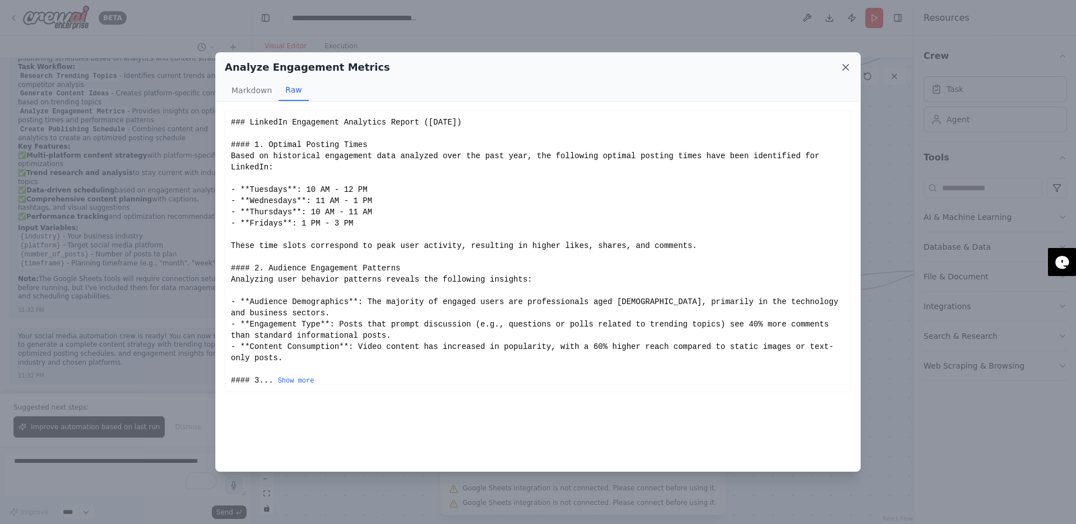
click at [849, 65] on icon at bounding box center [845, 67] width 11 height 11
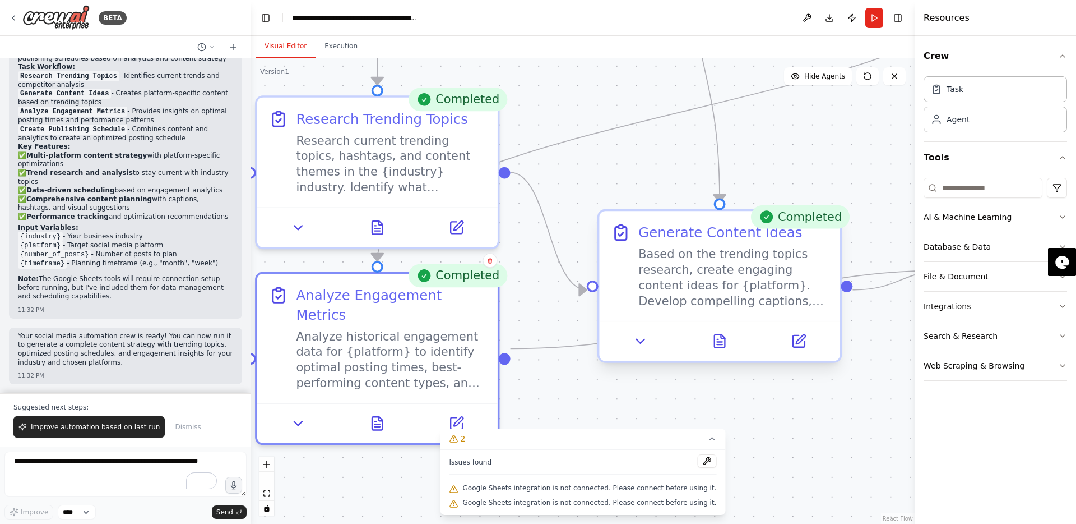
click at [706, 290] on div "Based on the trending topics research, create engaging content ideas for {platf…" at bounding box center [734, 277] width 190 height 63
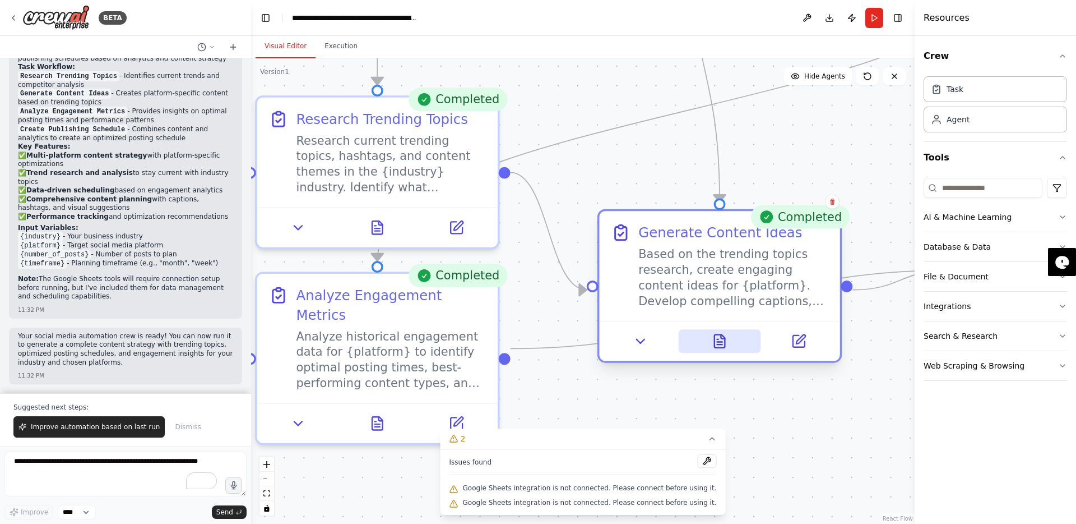
click at [723, 350] on button at bounding box center [719, 341] width 83 height 24
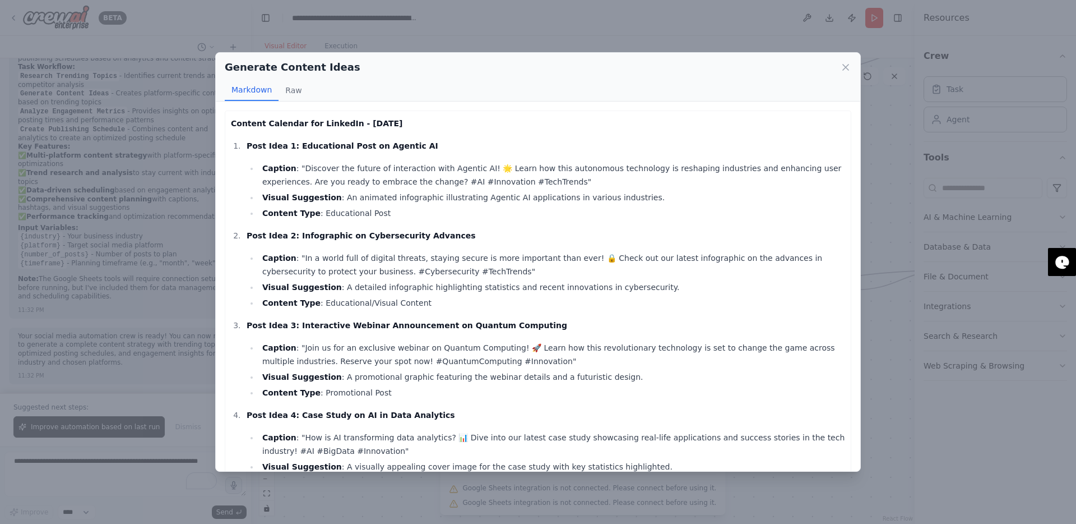
click at [851, 59] on div "Generate Content Ideas" at bounding box center [538, 67] width 627 height 16
click at [849, 63] on icon at bounding box center [845, 67] width 11 height 11
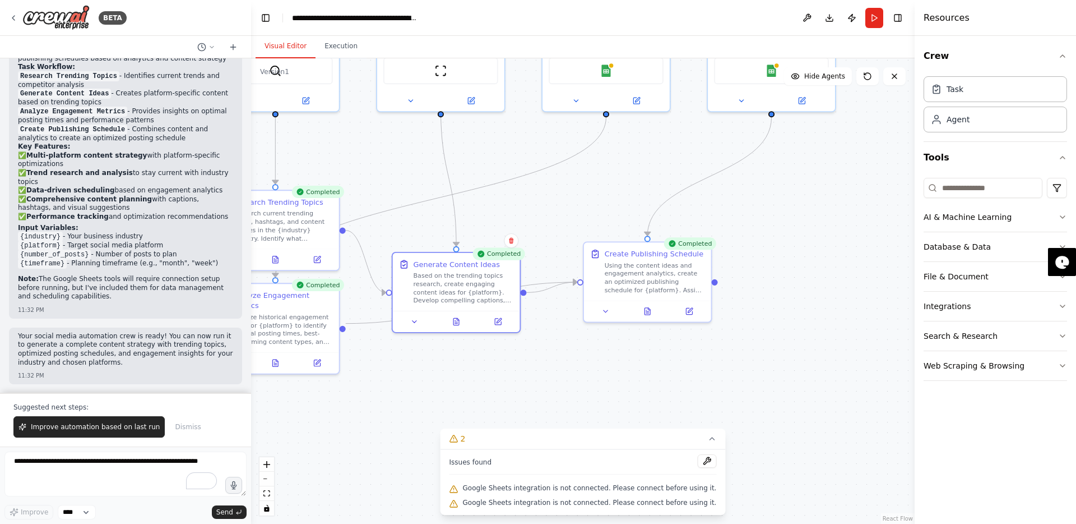
drag, startPoint x: 776, startPoint y: 343, endPoint x: 522, endPoint y: 336, distance: 254.0
click at [522, 336] on div ".deletable-edge-delete-btn { width: 20px; height: 20px; border: 0px solid #ffff…" at bounding box center [583, 290] width 664 height 465
click at [650, 310] on icon at bounding box center [648, 309] width 6 height 7
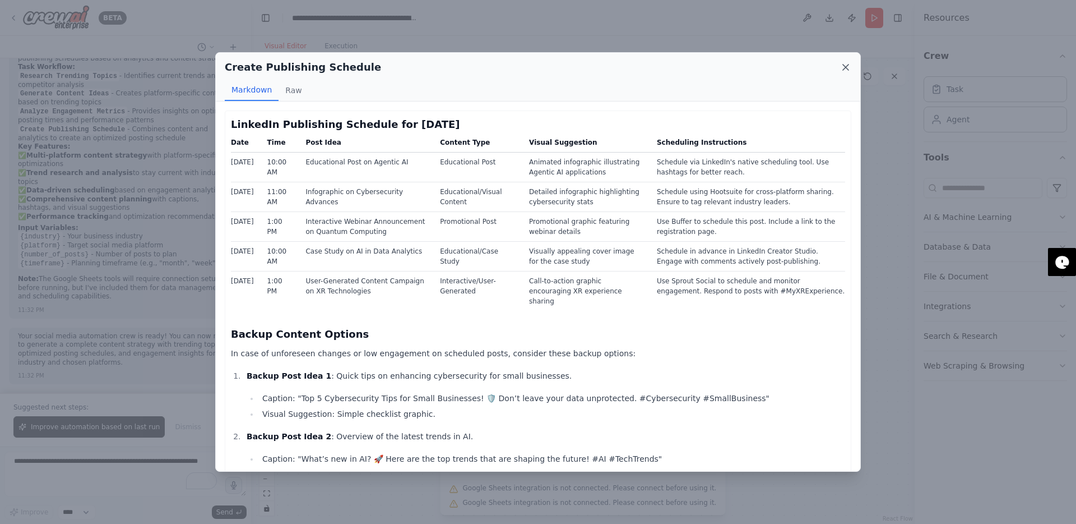
click at [847, 62] on icon at bounding box center [845, 67] width 11 height 11
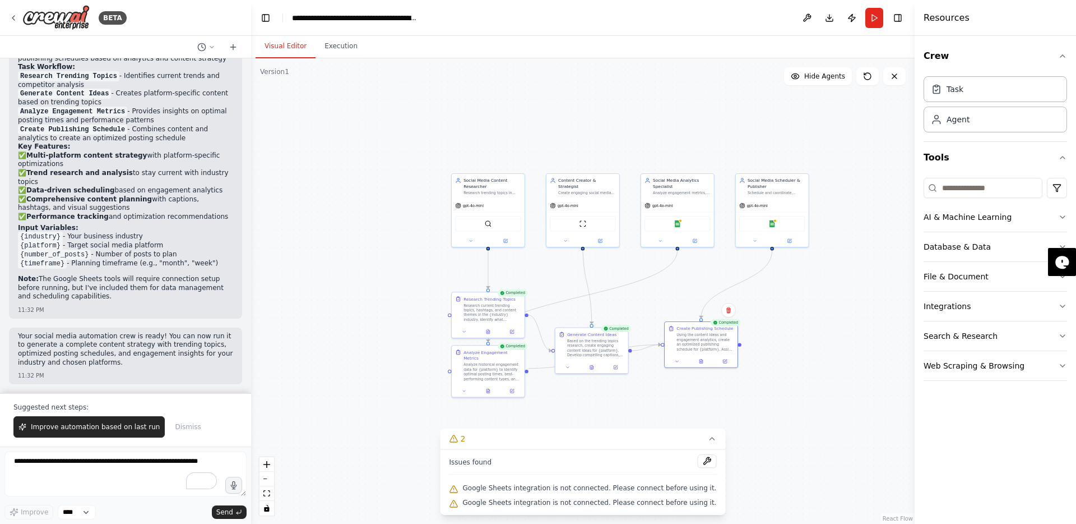
drag, startPoint x: 602, startPoint y: 235, endPoint x: 693, endPoint y: 278, distance: 100.8
click at [693, 278] on div ".deletable-edge-delete-btn { width: 20px; height: 20px; border: 0px solid #ffff…" at bounding box center [583, 290] width 664 height 465
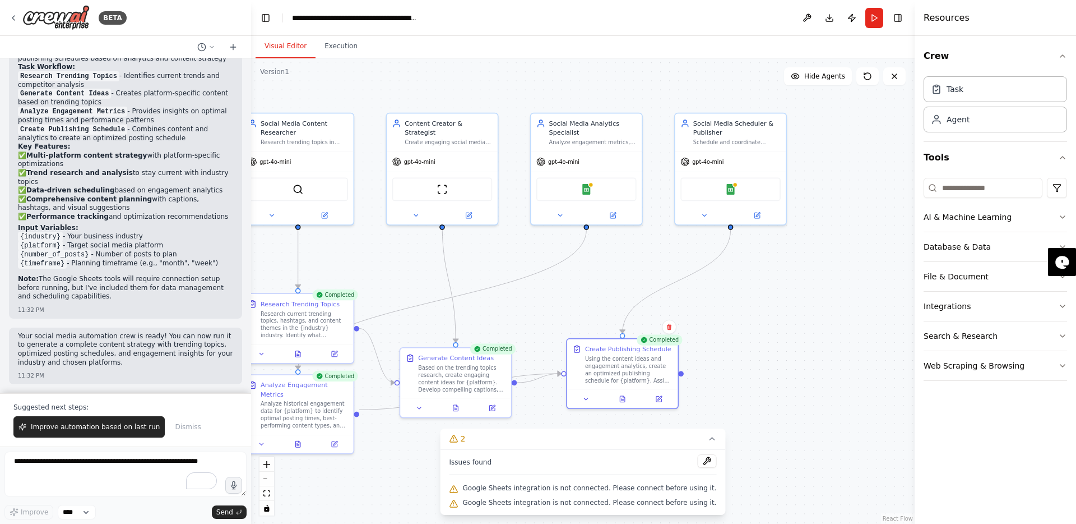
drag, startPoint x: 758, startPoint y: 364, endPoint x: 857, endPoint y: 285, distance: 126.9
click at [847, 285] on div ".deletable-edge-delete-btn { width: 20px; height: 20px; border: 0px solid #ffff…" at bounding box center [583, 290] width 664 height 465
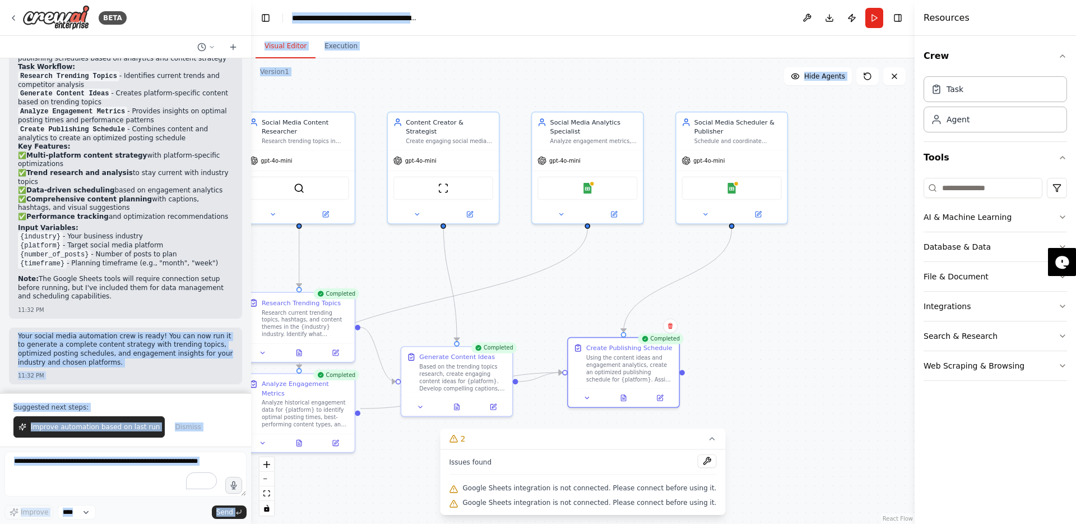
drag, startPoint x: 241, startPoint y: 316, endPoint x: 357, endPoint y: 297, distance: 117.0
click at [357, 297] on div "BETA Create a crew that schedules and publishes social media content across mul…" at bounding box center [538, 262] width 1076 height 524
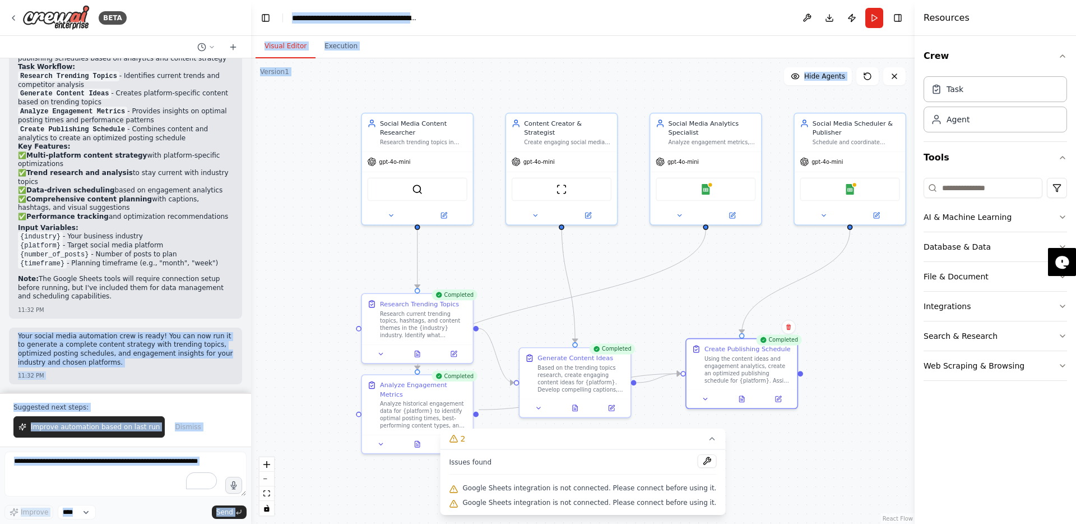
drag, startPoint x: 377, startPoint y: 272, endPoint x: 495, endPoint y: 274, distance: 118.3
click at [495, 274] on div ".deletable-edge-delete-btn { width: 20px; height: 20px; border: 0px solid #ffff…" at bounding box center [583, 290] width 664 height 465
